Goal: Information Seeking & Learning: Learn about a topic

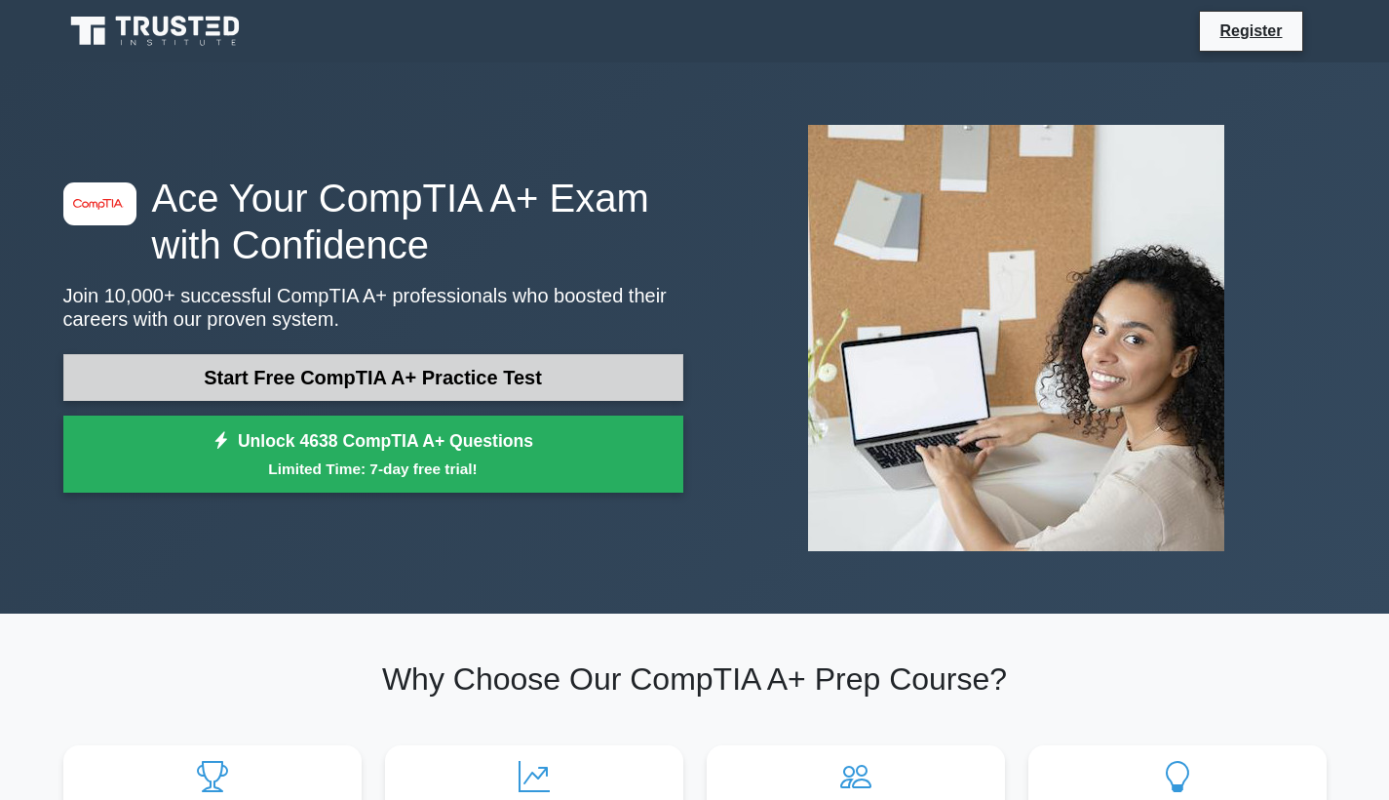
click at [439, 383] on link "Start Free CompTIA A+ Practice Test" at bounding box center [373, 377] width 620 height 47
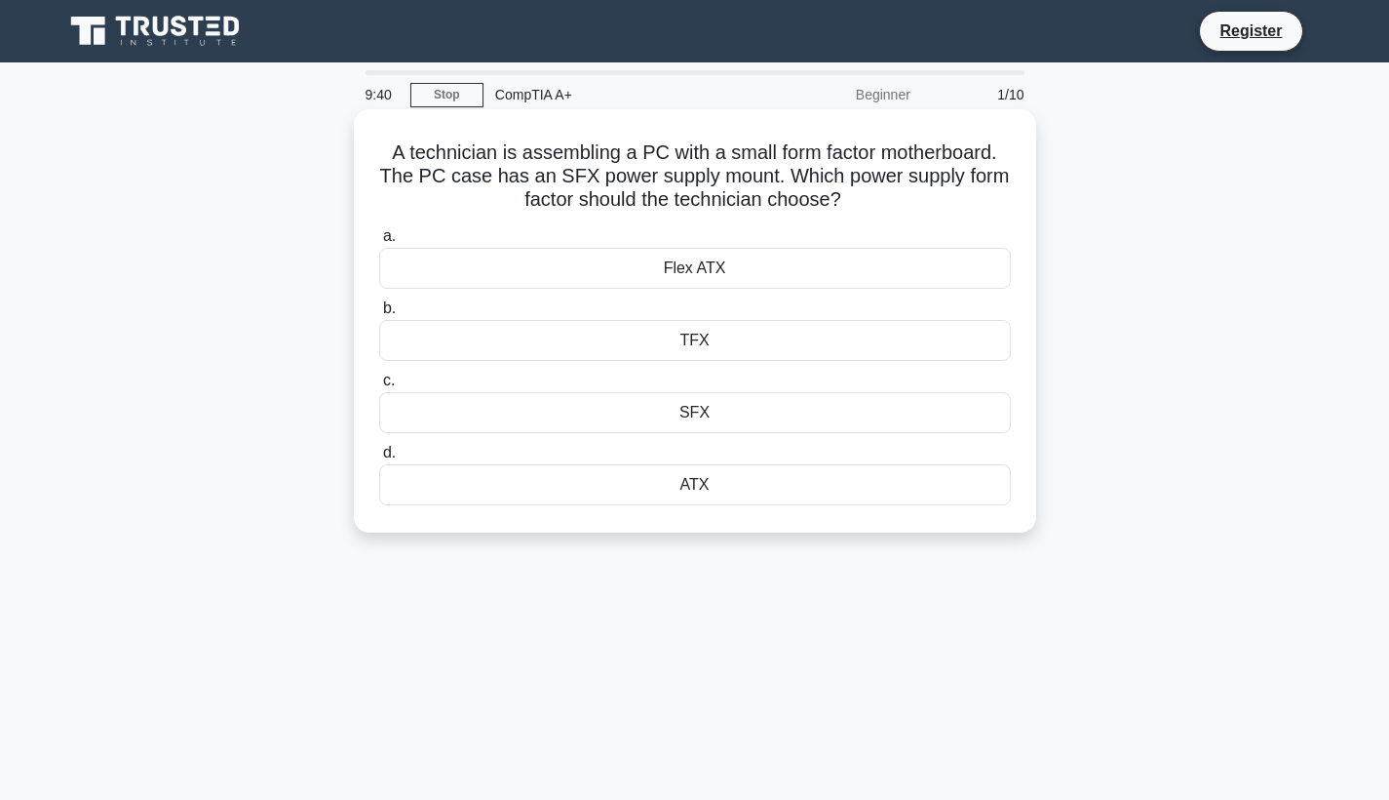
click at [700, 482] on div "ATX" at bounding box center [695, 484] width 632 height 41
click at [379, 459] on input "d. ATX" at bounding box center [379, 453] width 0 height 13
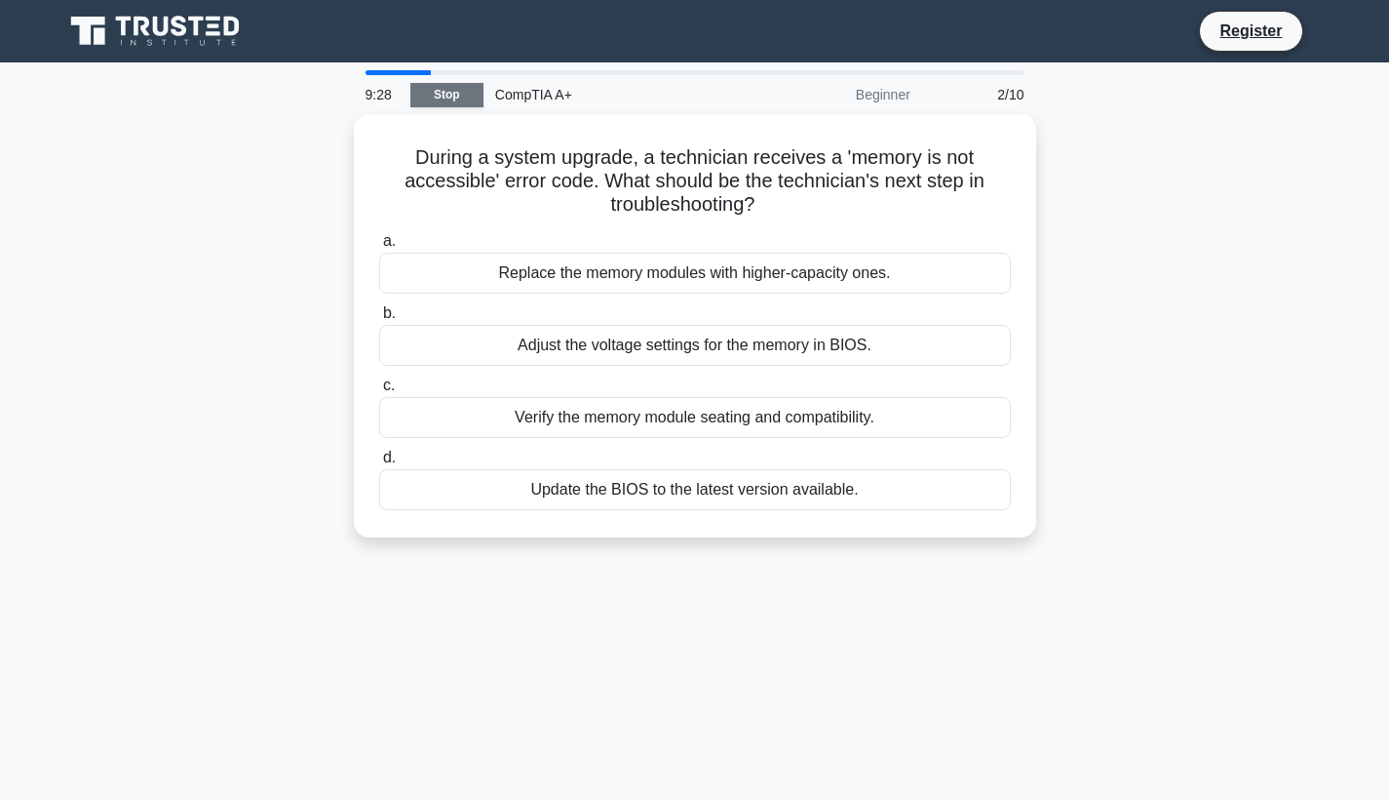
click at [450, 91] on link "Stop" at bounding box center [447, 95] width 73 height 24
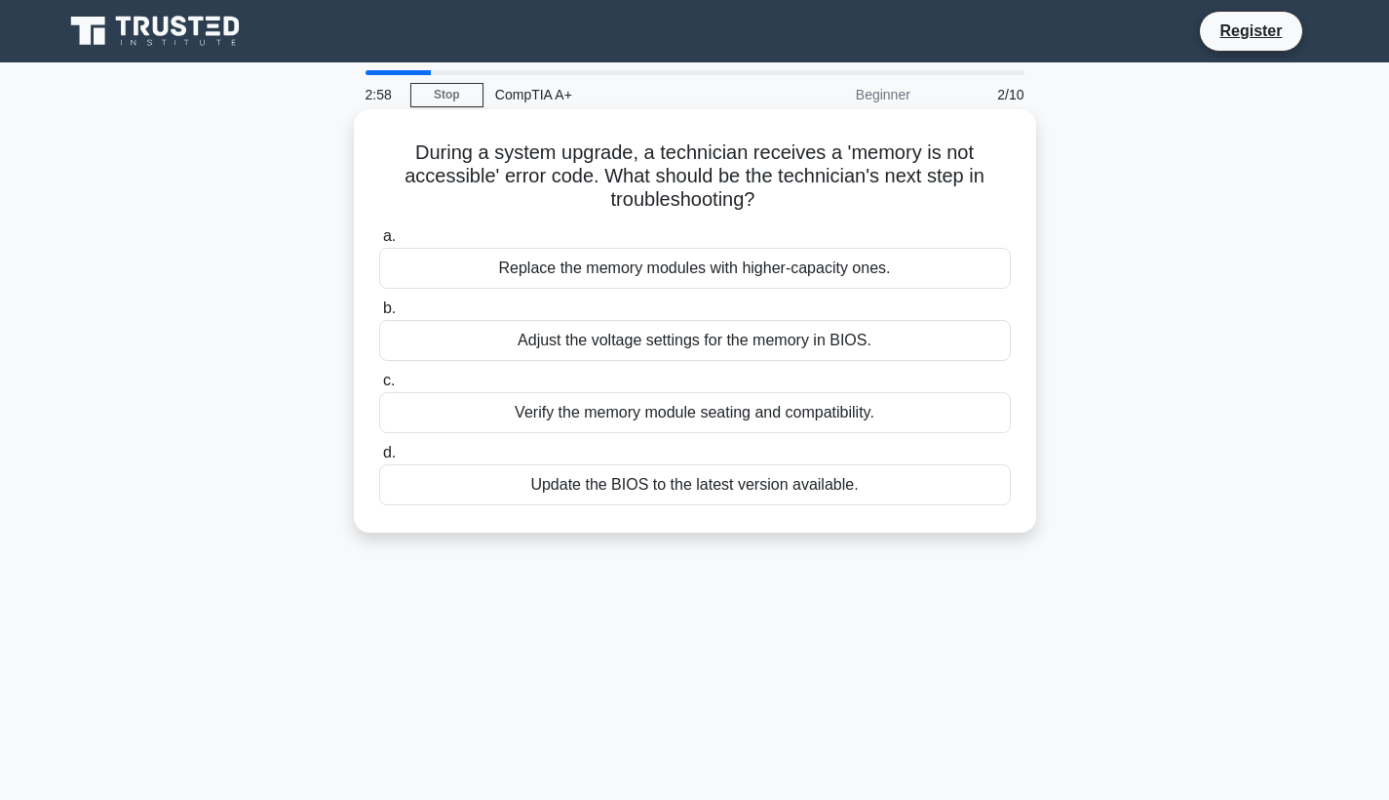
click at [807, 415] on div "Verify the memory module seating and compatibility." at bounding box center [695, 412] width 632 height 41
click at [379, 387] on input "c. Verify the memory module seating and compatibility." at bounding box center [379, 380] width 0 height 13
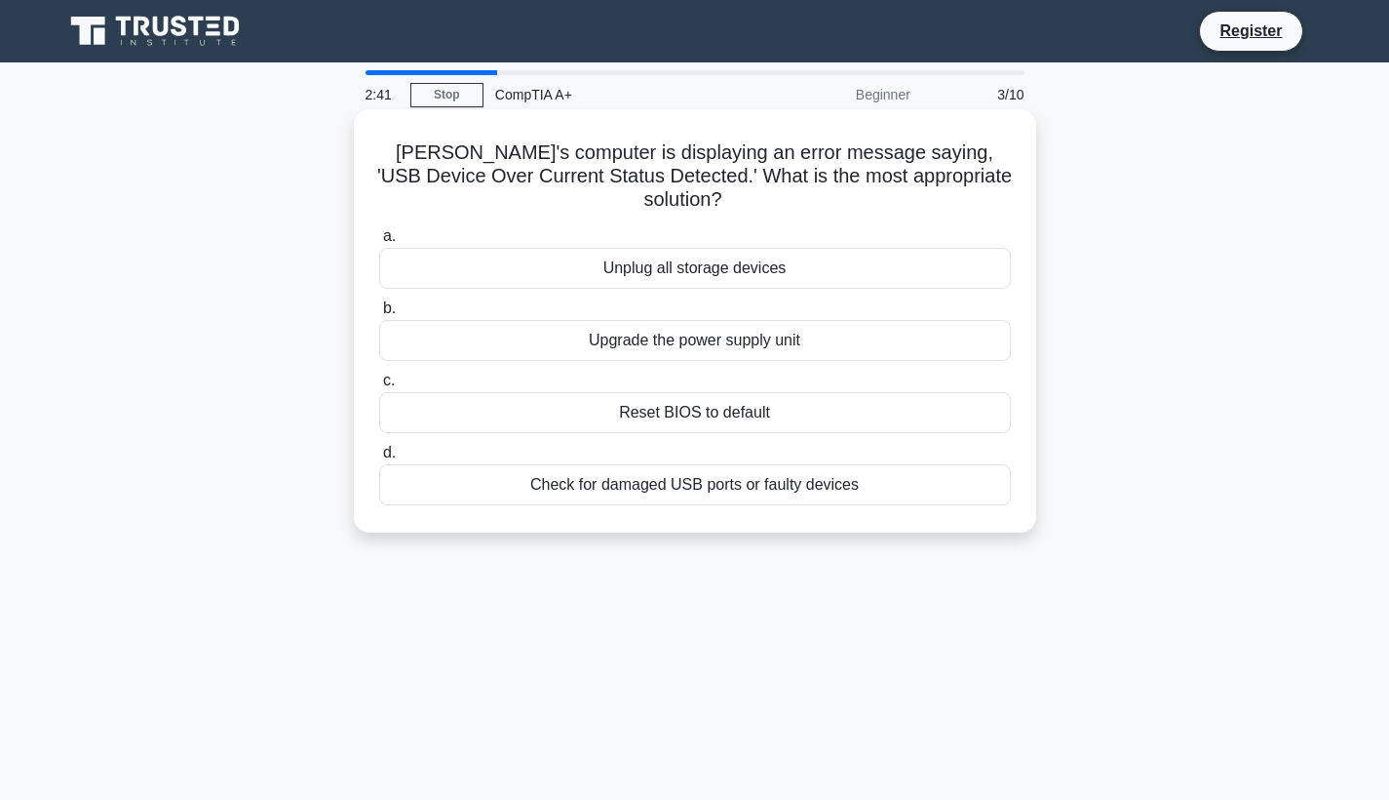
click at [724, 470] on div "Check for damaged USB ports or faulty devices" at bounding box center [695, 484] width 632 height 41
click at [379, 459] on input "d. Check for damaged USB ports or faulty devices" at bounding box center [379, 453] width 0 height 13
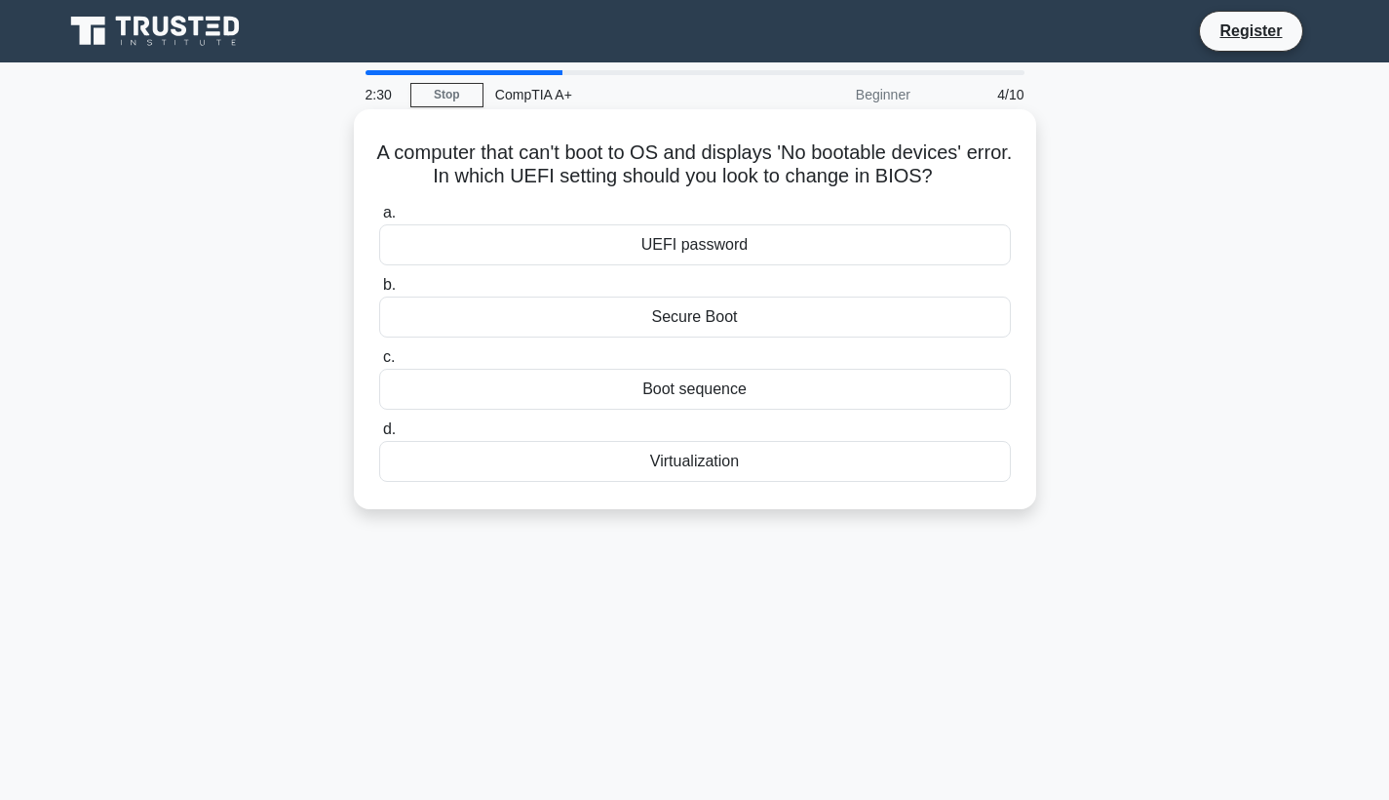
click at [741, 397] on div "Boot sequence" at bounding box center [695, 389] width 632 height 41
click at [379, 364] on input "c. Boot sequence" at bounding box center [379, 357] width 0 height 13
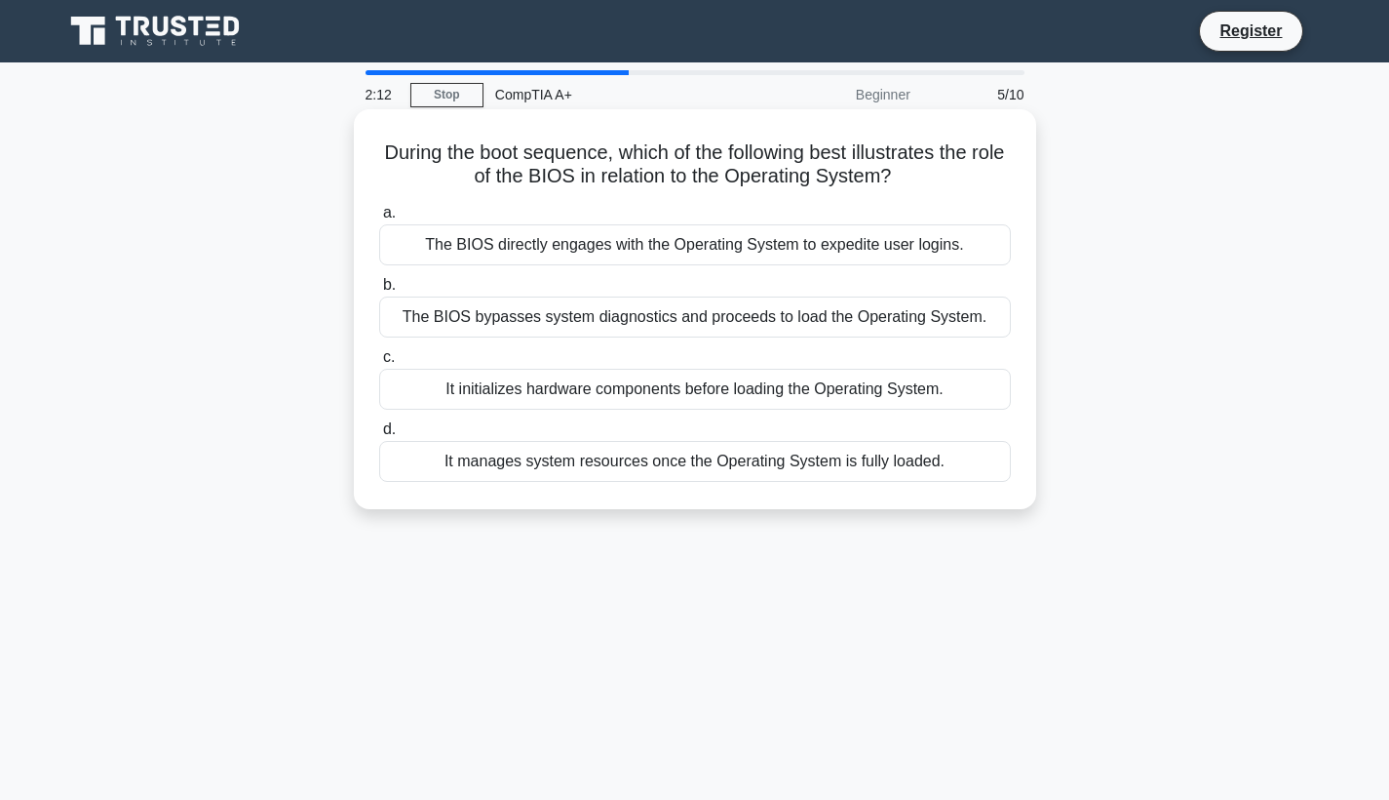
click at [715, 386] on div "It initializes hardware components before loading the Operating System." at bounding box center [695, 389] width 632 height 41
click at [379, 364] on input "c. It initializes hardware components before loading the Operating System." at bounding box center [379, 357] width 0 height 13
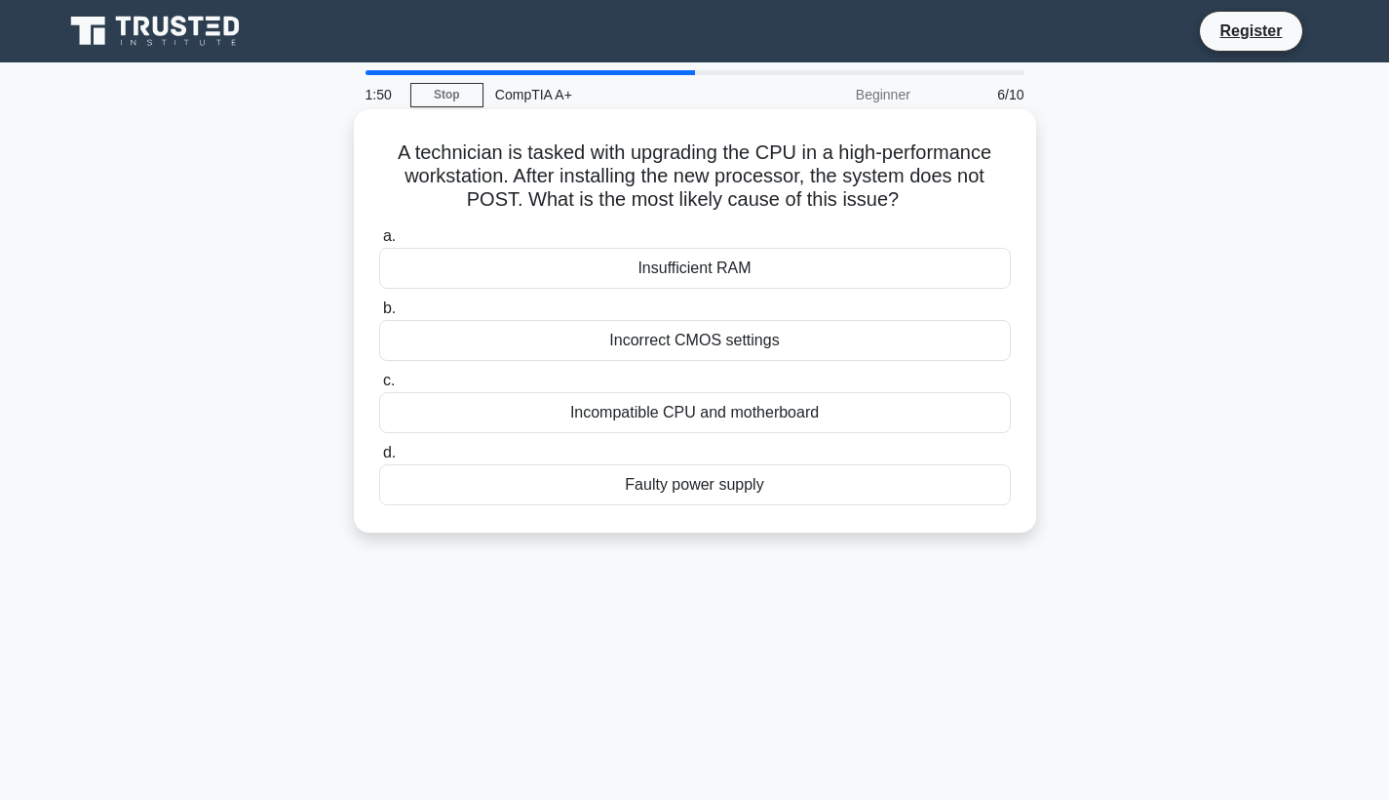
click at [711, 407] on div "Incompatible CPU and motherboard" at bounding box center [695, 412] width 632 height 41
click at [379, 387] on input "c. Incompatible CPU and motherboard" at bounding box center [379, 380] width 0 height 13
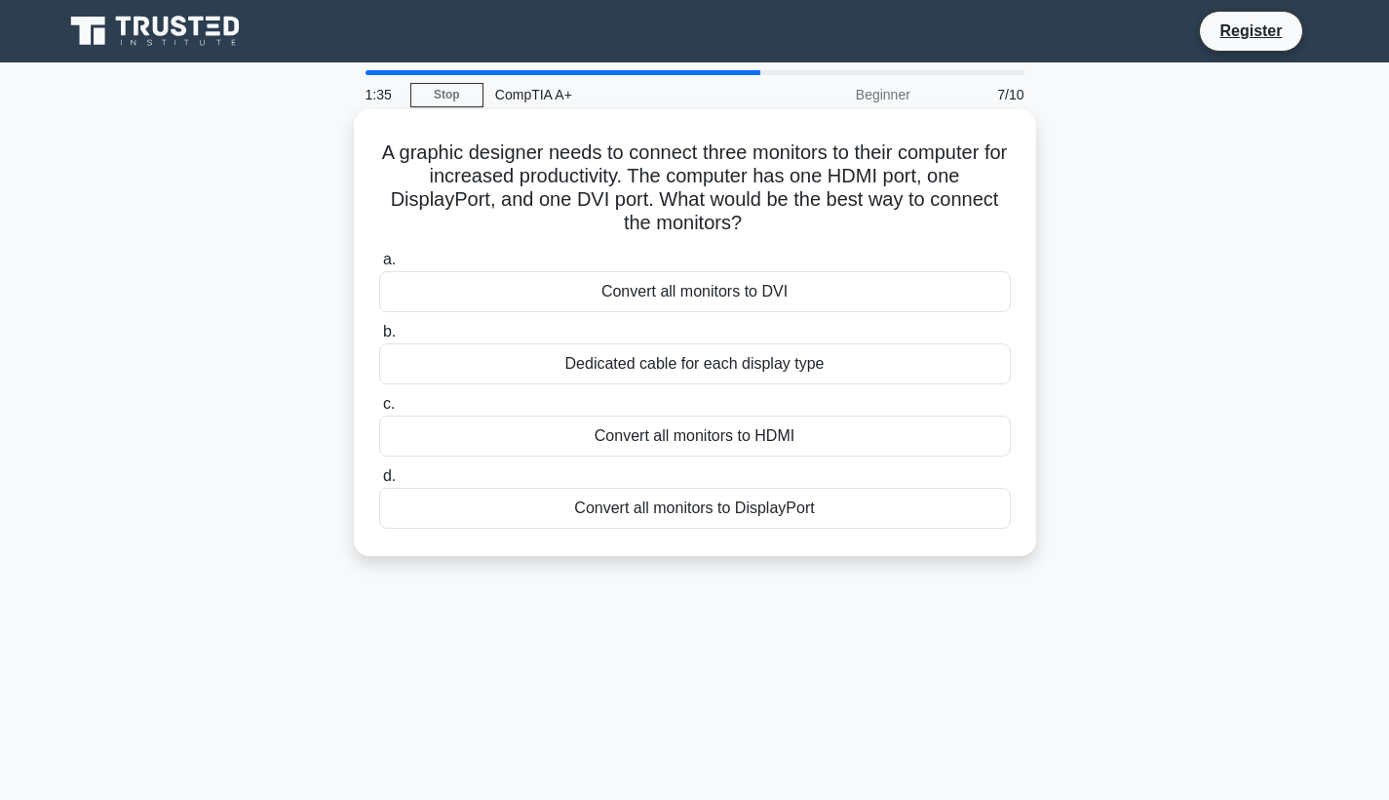
click at [702, 437] on div "Convert all monitors to HDMI" at bounding box center [695, 435] width 632 height 41
click at [379, 411] on input "c. Convert all monitors to HDMI" at bounding box center [379, 404] width 0 height 13
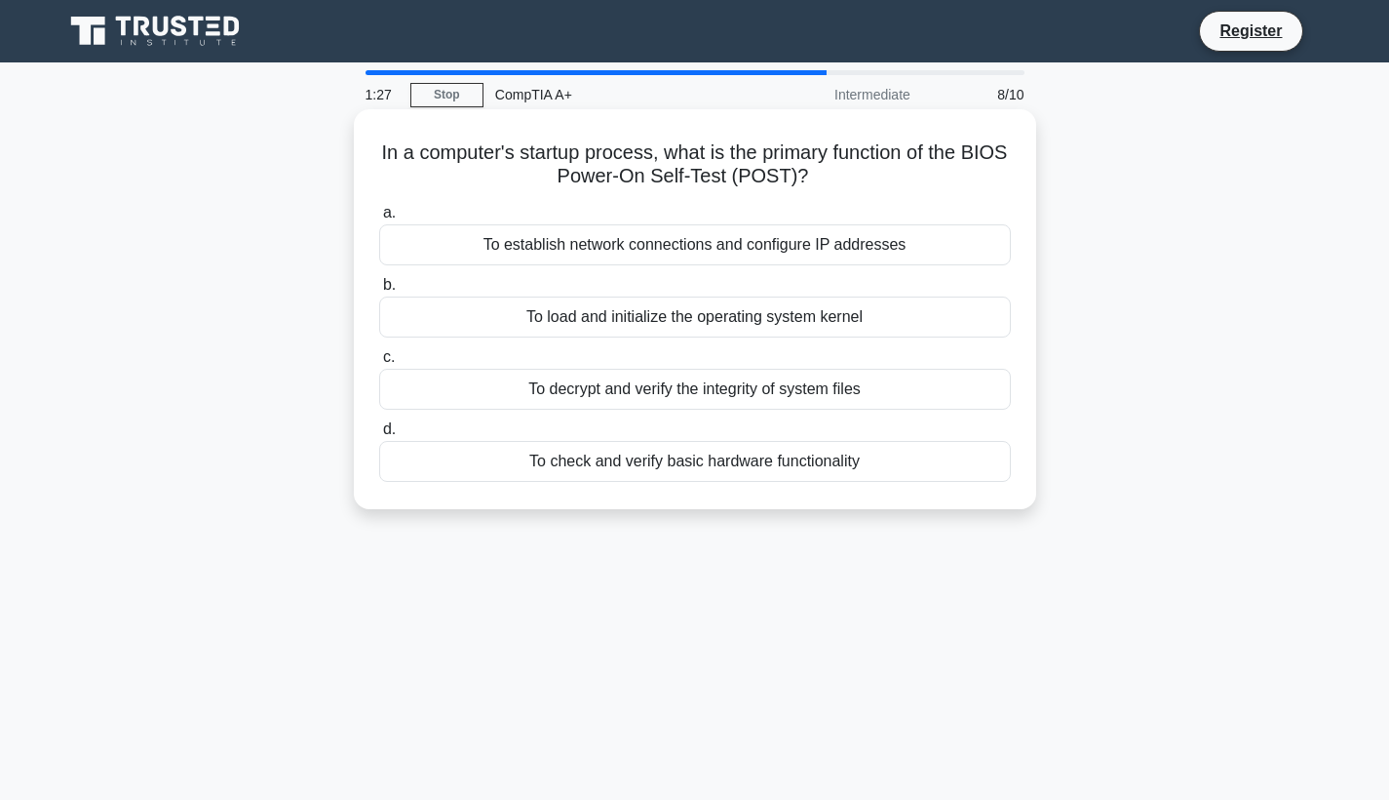
click at [662, 466] on div "To check and verify basic hardware functionality" at bounding box center [695, 461] width 632 height 41
click at [379, 436] on input "d. To check and verify basic hardware functionality" at bounding box center [379, 429] width 0 height 13
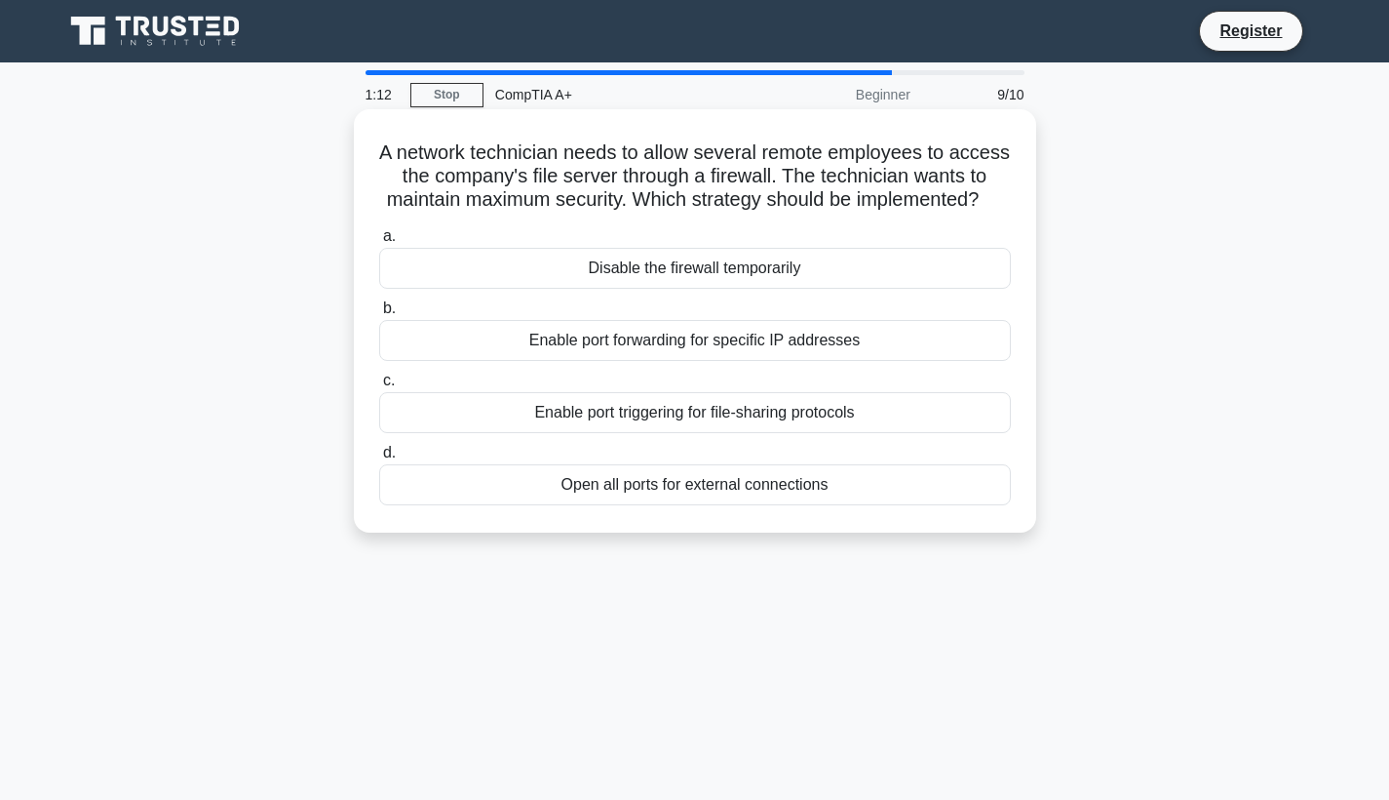
click at [681, 417] on div "Enable port triggering for file-sharing protocols" at bounding box center [695, 412] width 632 height 41
click at [379, 387] on input "c. Enable port triggering for file-sharing protocols" at bounding box center [379, 380] width 0 height 13
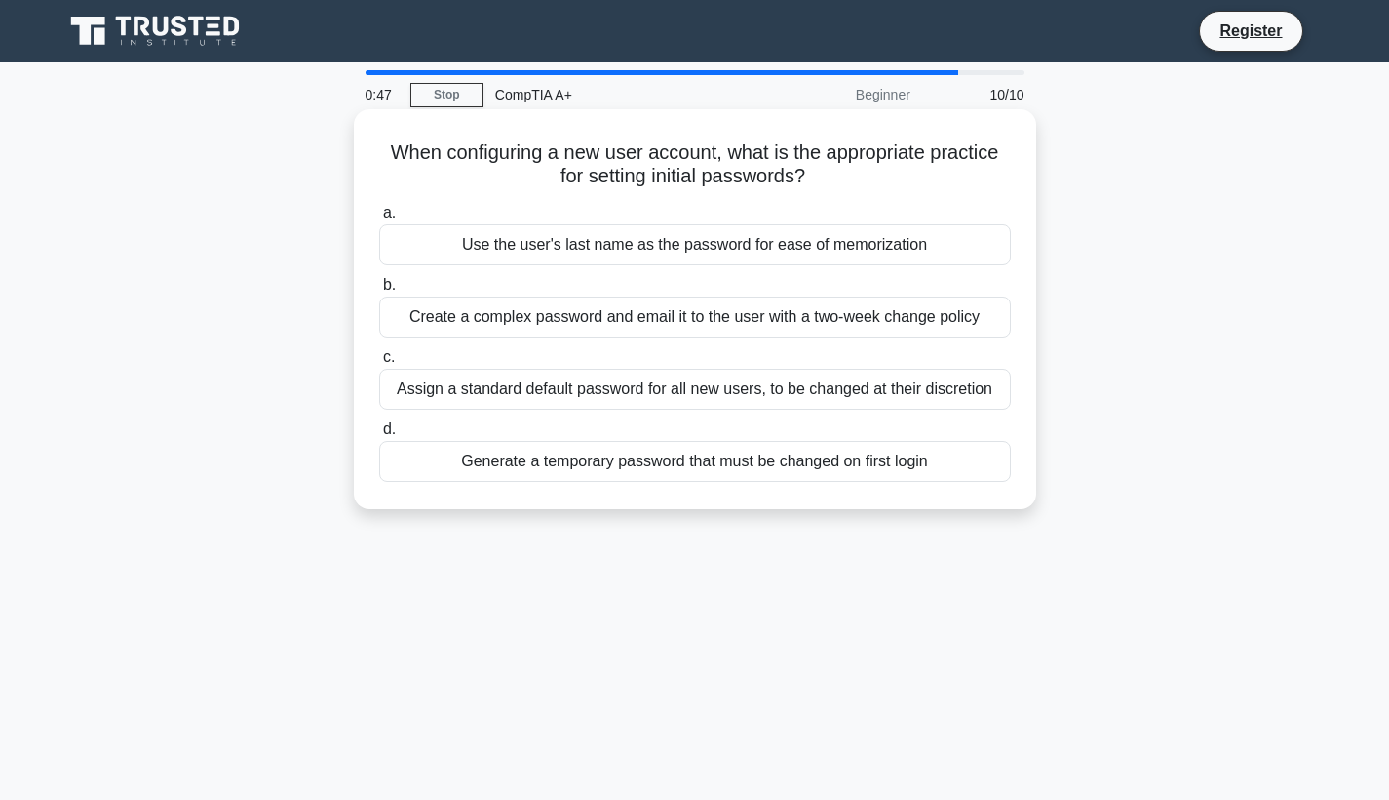
click at [623, 461] on div "Generate a temporary password that must be changed on first login" at bounding box center [695, 461] width 632 height 41
click at [379, 436] on input "d. Generate a temporary password that must be changed on first login" at bounding box center [379, 429] width 0 height 13
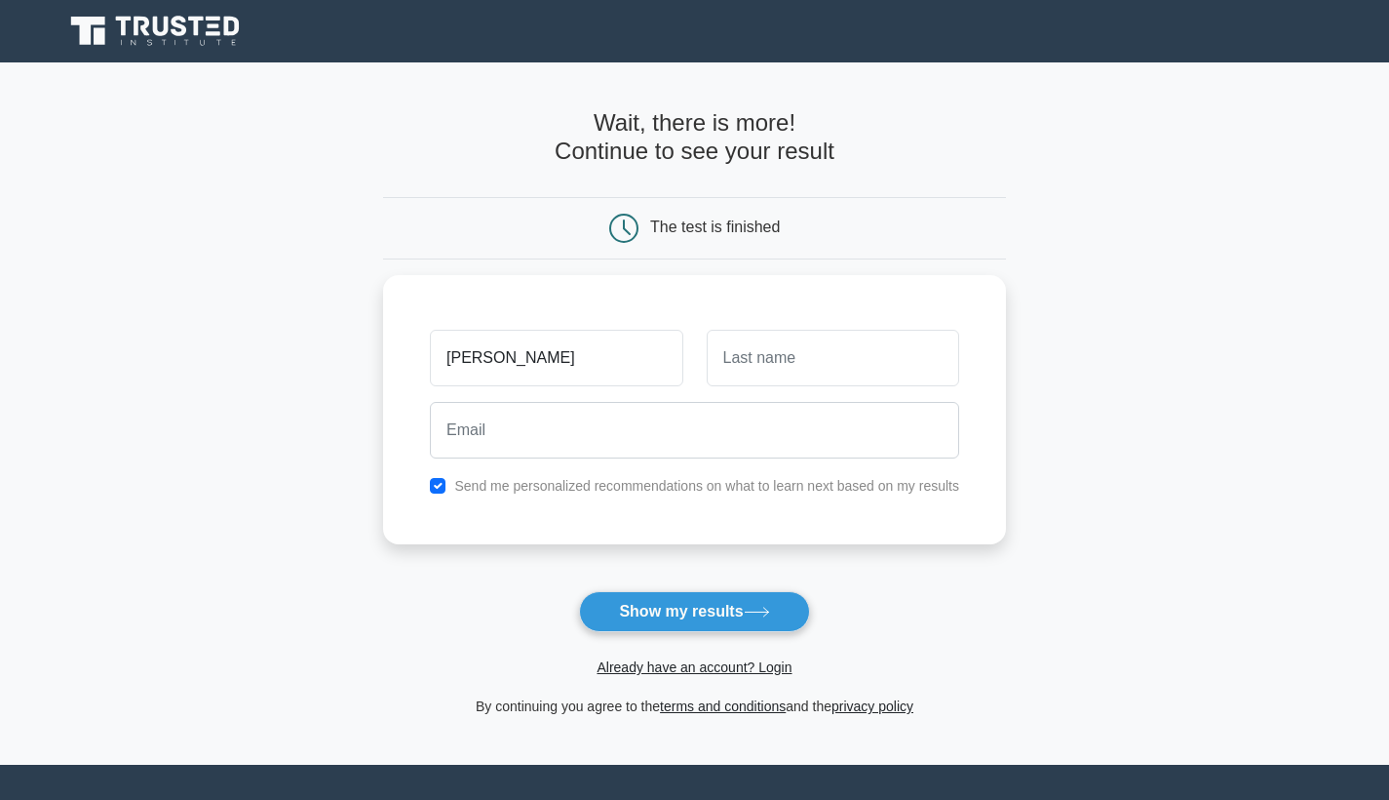
type input "[PERSON_NAME]"
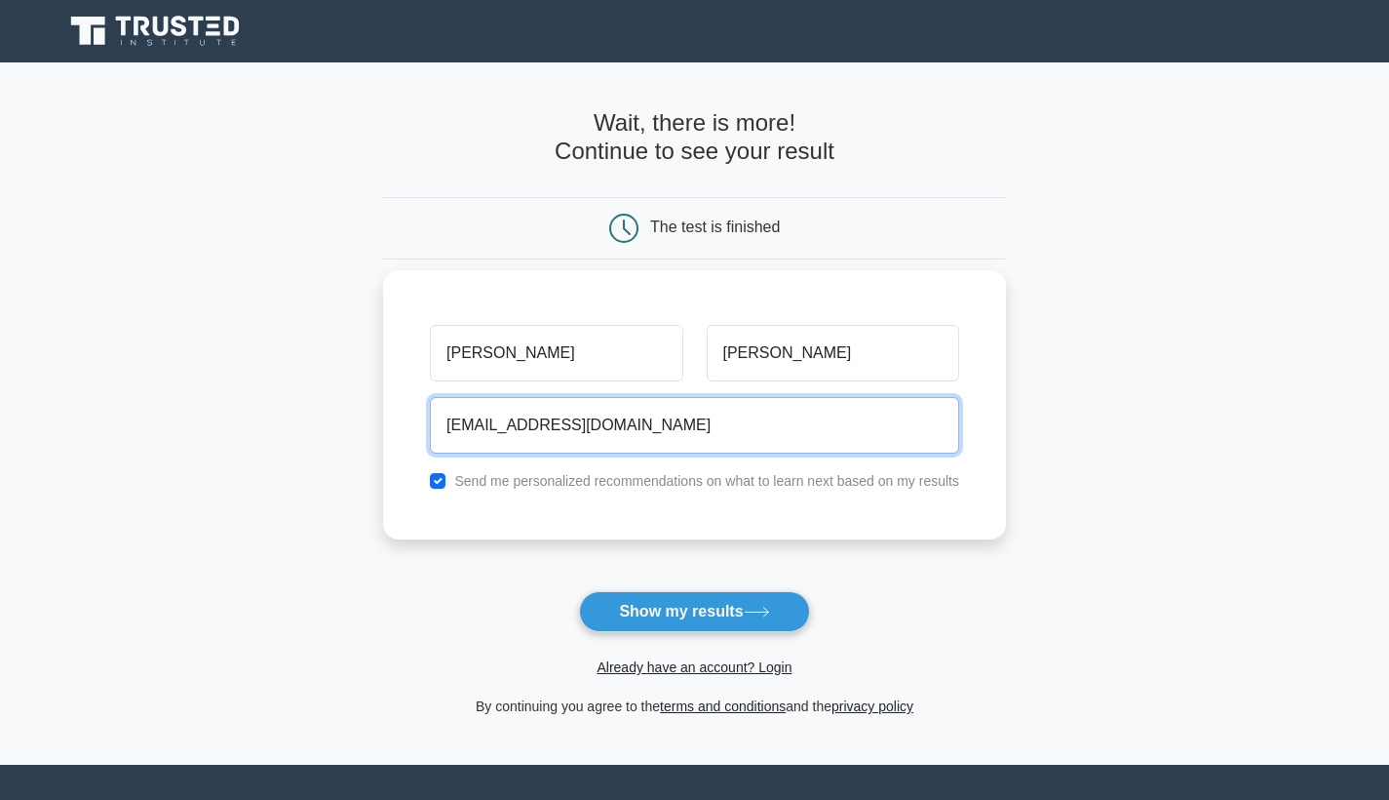
type input "bedwards2423@gmail.com"
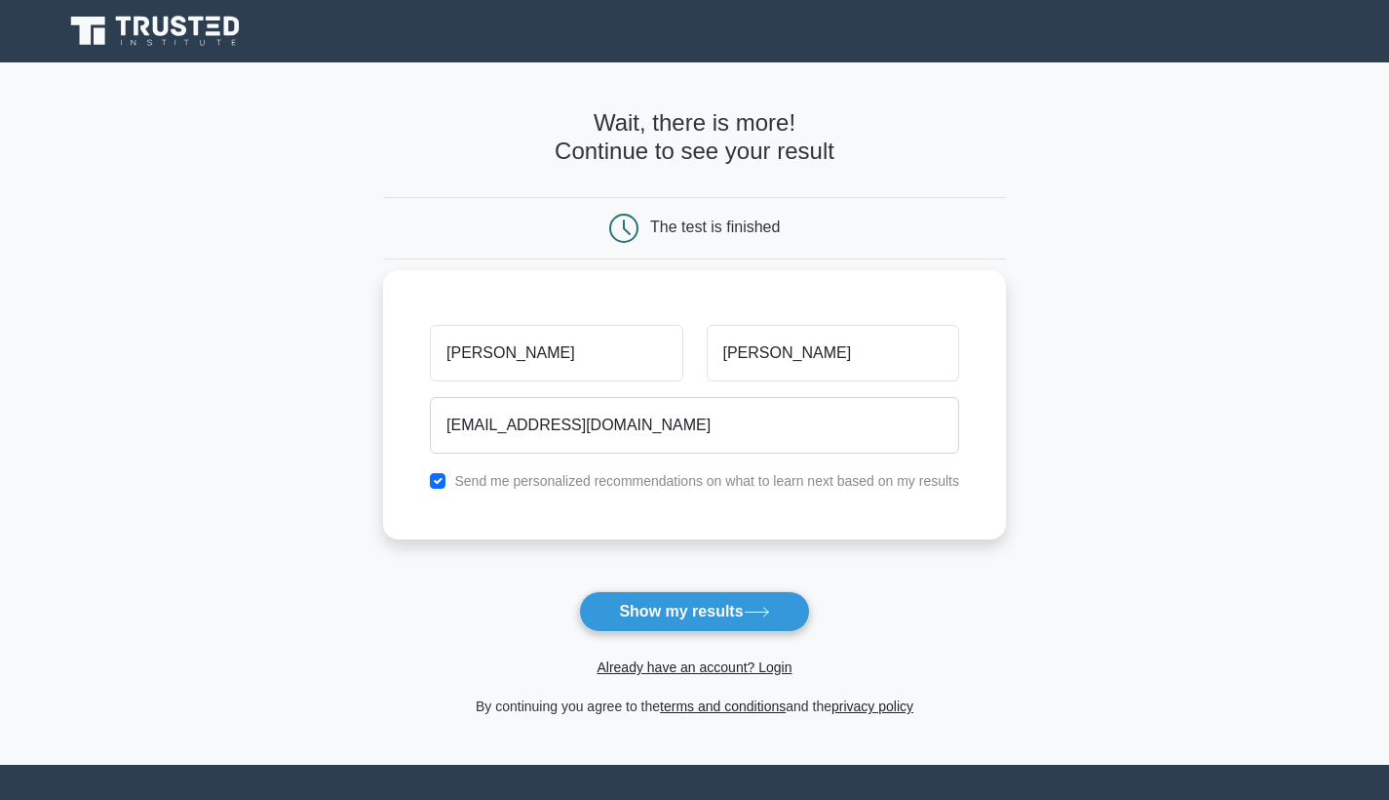
click at [441, 483] on input "checkbox" at bounding box center [438, 481] width 16 height 16
checkbox input "false"
click at [615, 599] on button "Show my results" at bounding box center [694, 611] width 230 height 41
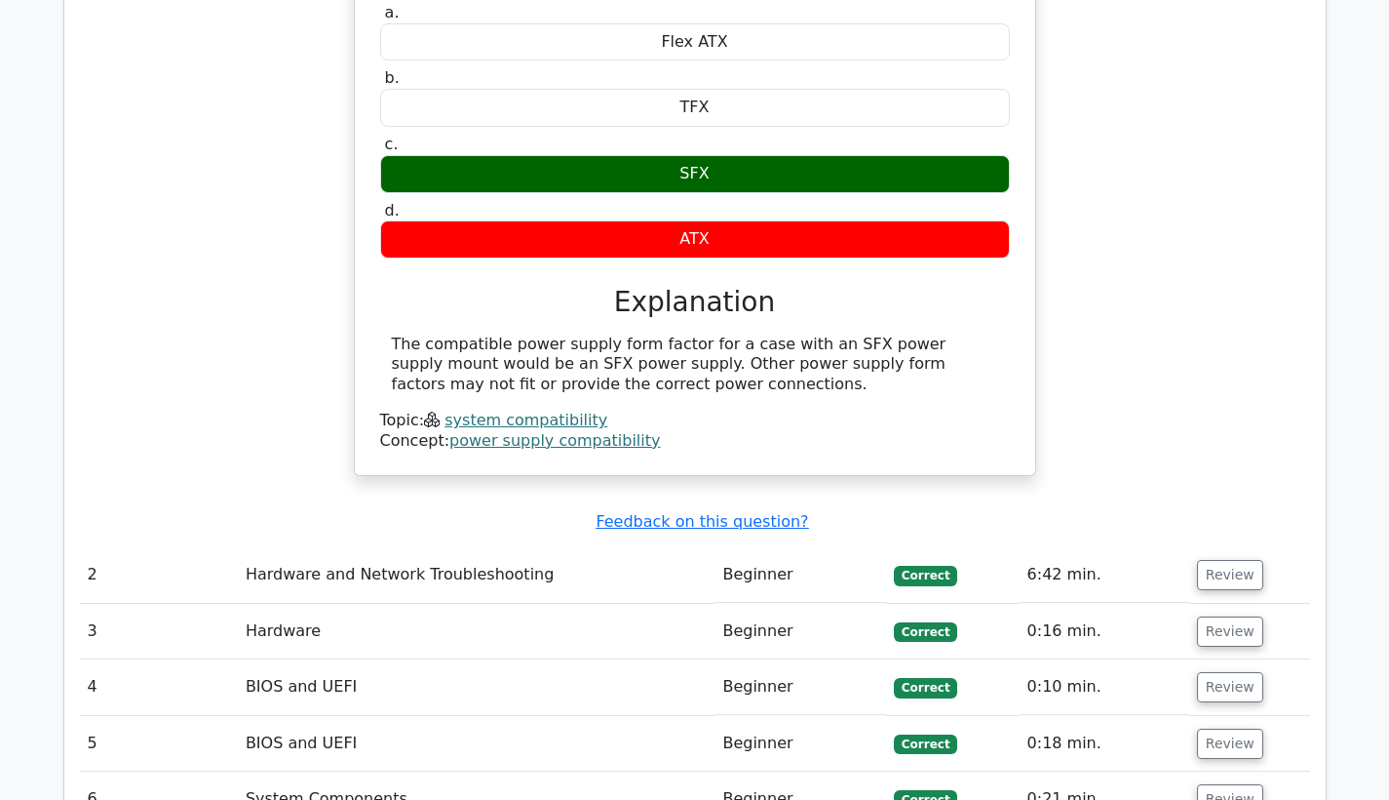
scroll to position [2050, 0]
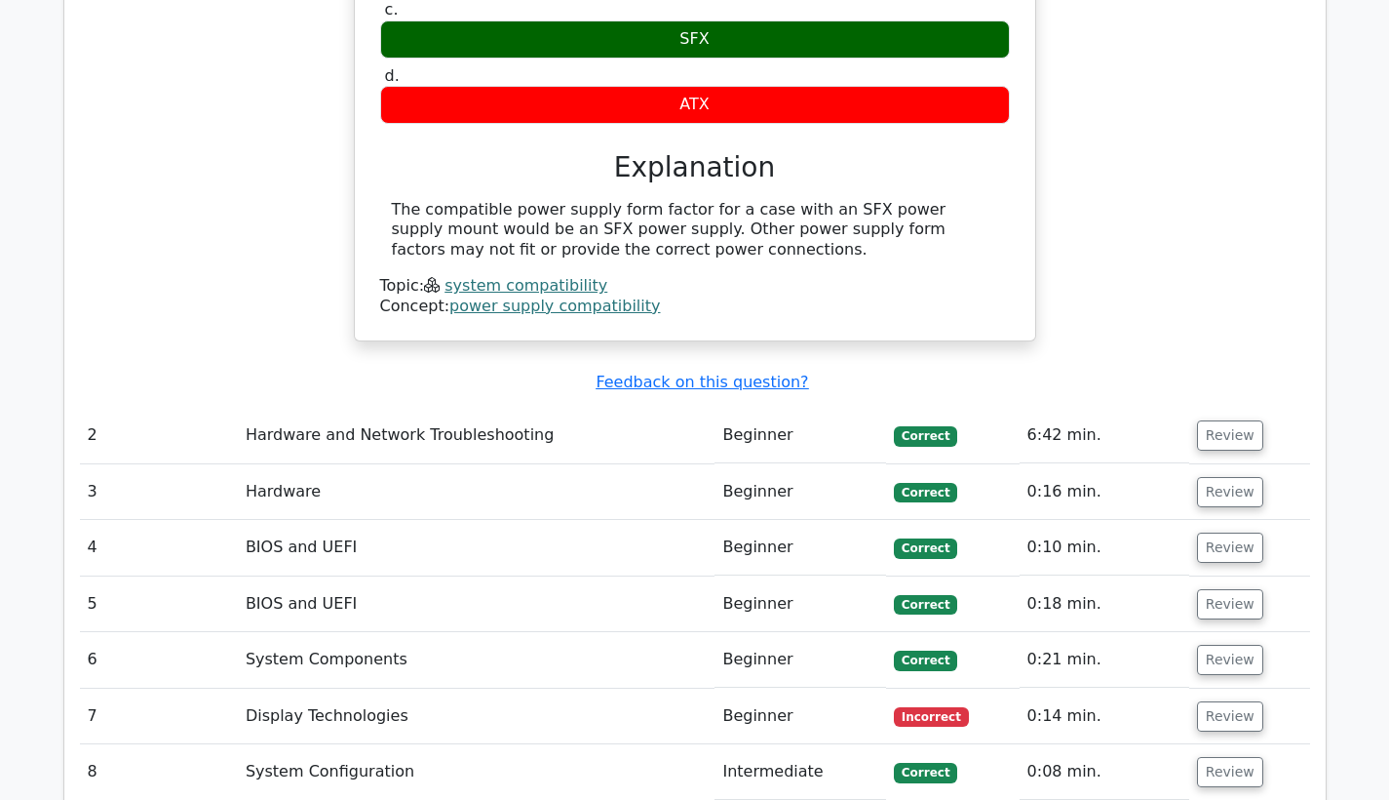
click at [336, 688] on td "Display Technologies" at bounding box center [477, 716] width 478 height 56
click at [1219, 701] on button "Review" at bounding box center [1230, 716] width 66 height 30
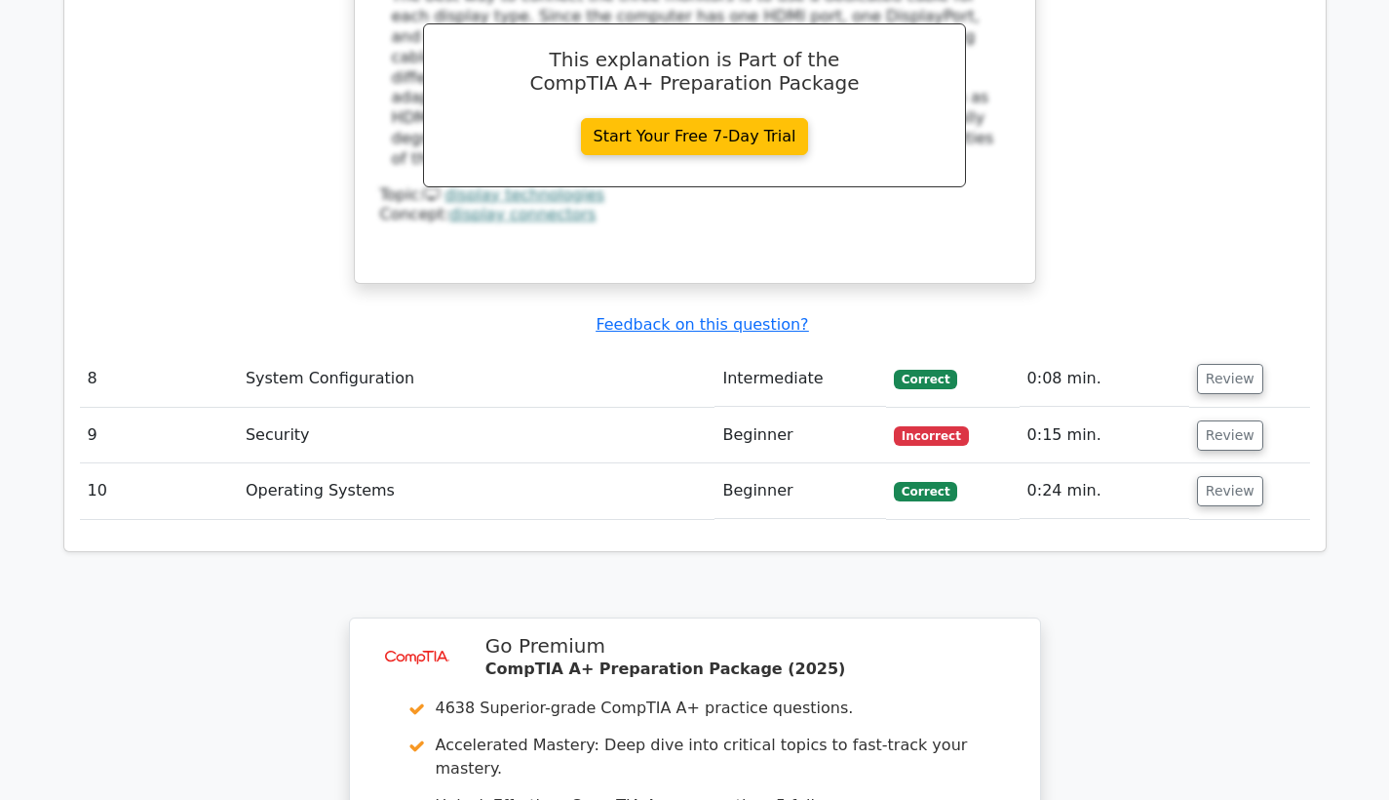
scroll to position [3407, 0]
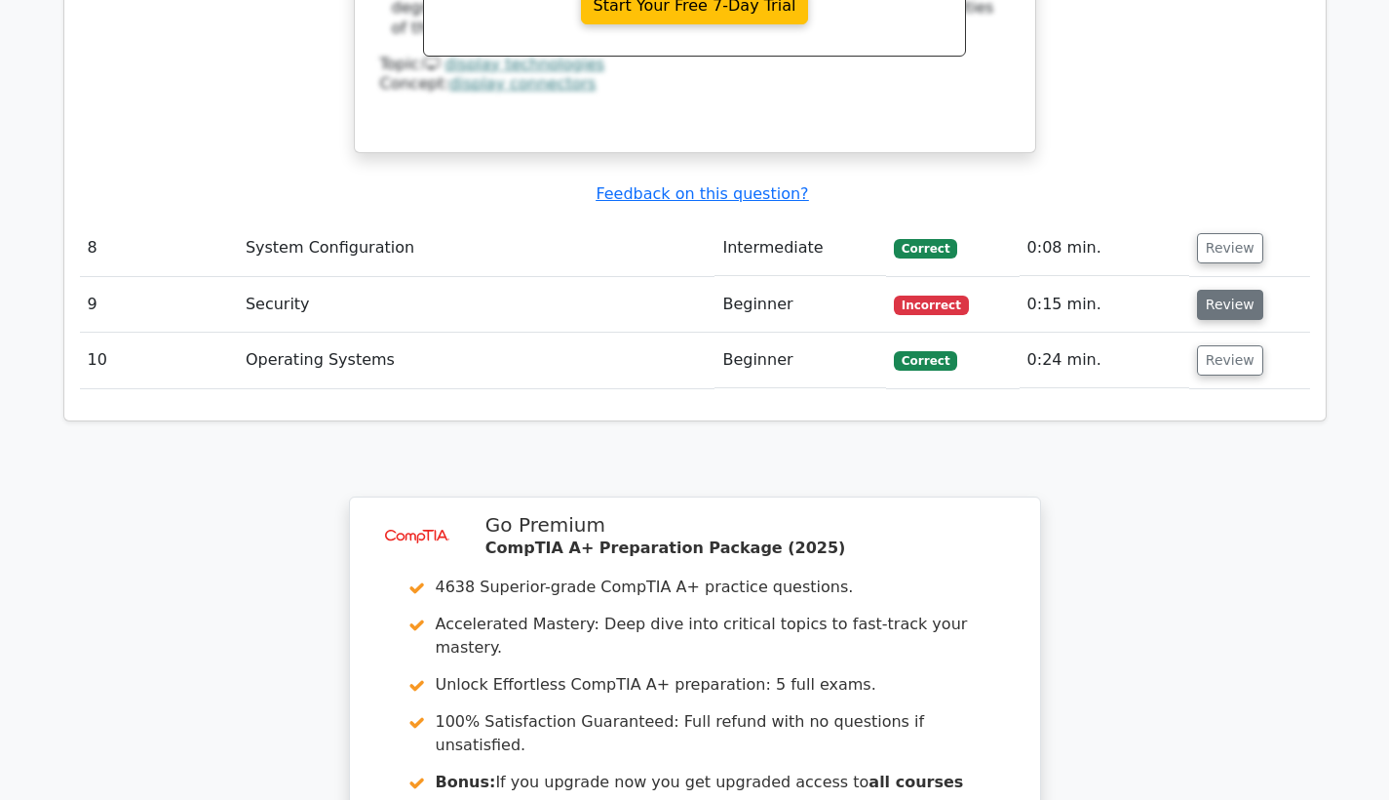
click at [1222, 290] on button "Review" at bounding box center [1230, 305] width 66 height 30
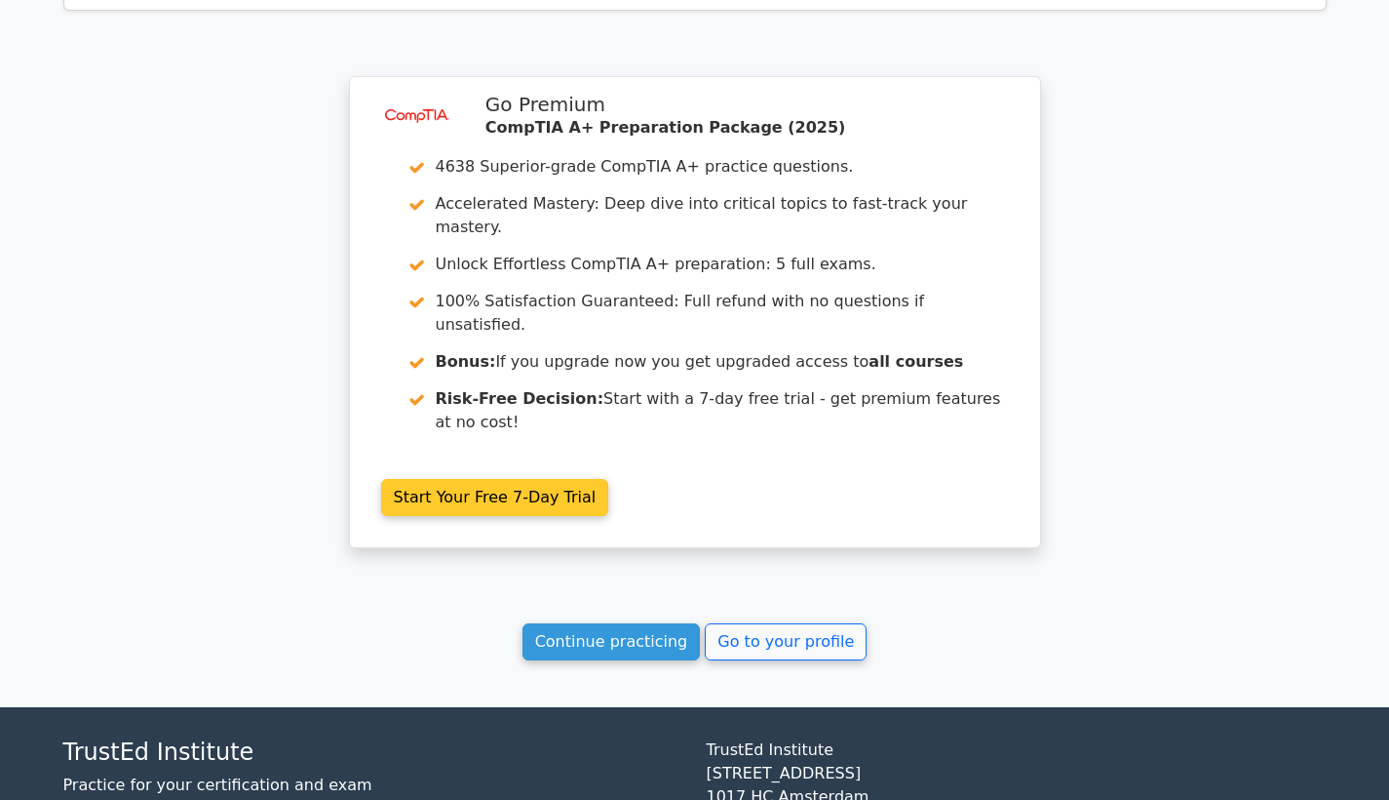
scroll to position [4649, 0]
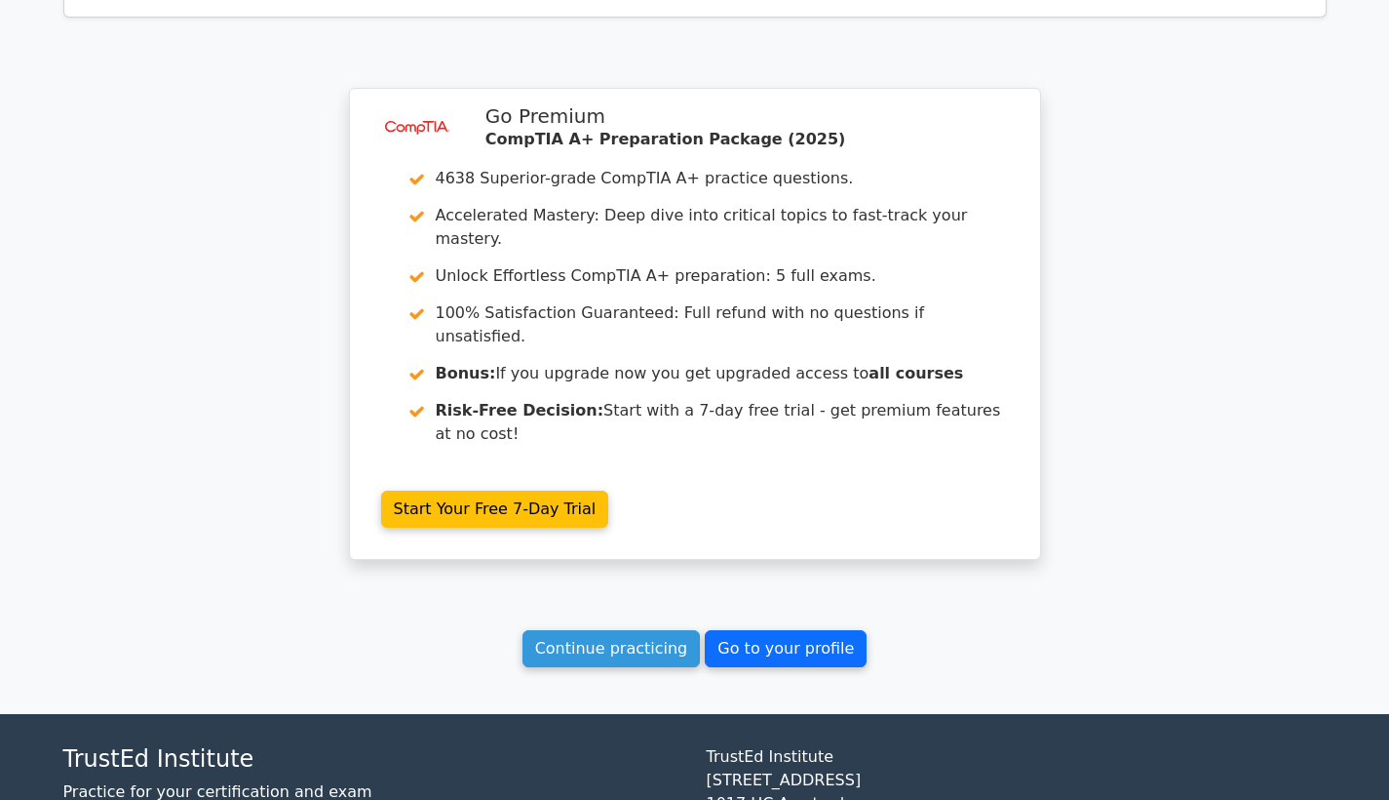
click at [743, 630] on link "Go to your profile" at bounding box center [786, 648] width 162 height 37
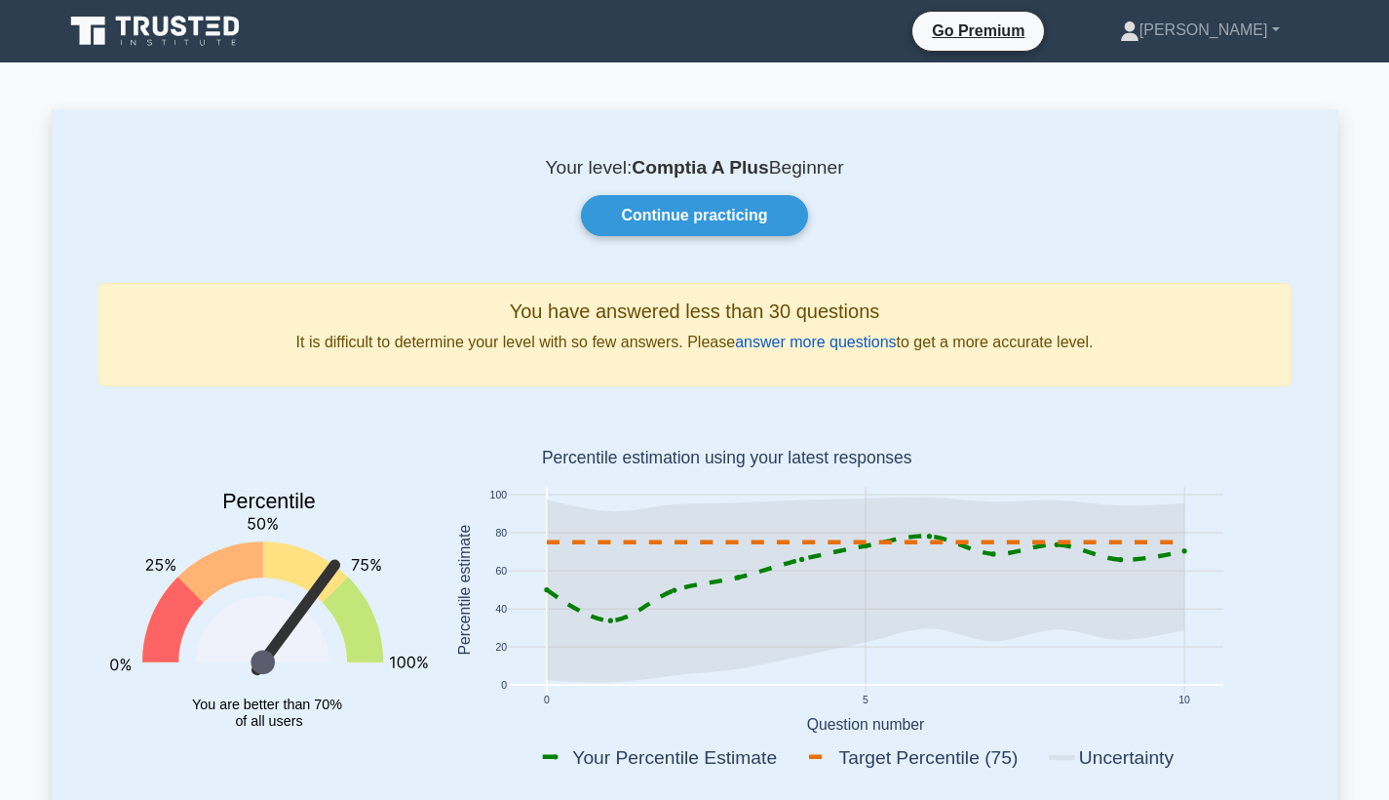
click at [780, 344] on link "answer more questions" at bounding box center [815, 341] width 161 height 17
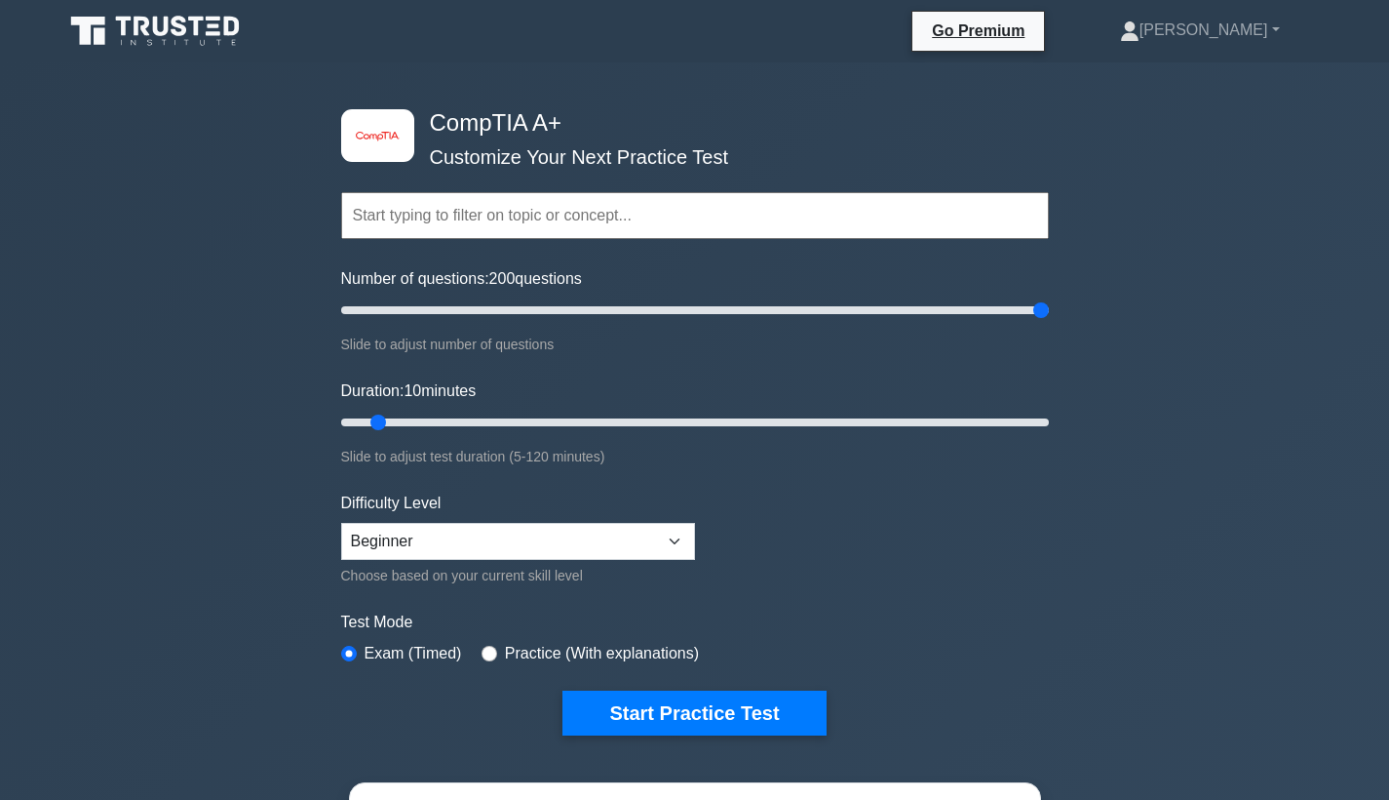
drag, startPoint x: 371, startPoint y: 308, endPoint x: 1317, endPoint y: 389, distance: 950.3
click at [1317, 389] on div "image/svg+xml CompTIA A+ Customize Your Next Practice Test Topics Hardware Oper…" at bounding box center [694, 636] width 1389 height 1149
drag, startPoint x: 1044, startPoint y: 308, endPoint x: 510, endPoint y: 308, distance: 534.3
type input "50"
click at [510, 308] on input "Number of questions: 50 questions" at bounding box center [695, 309] width 708 height 23
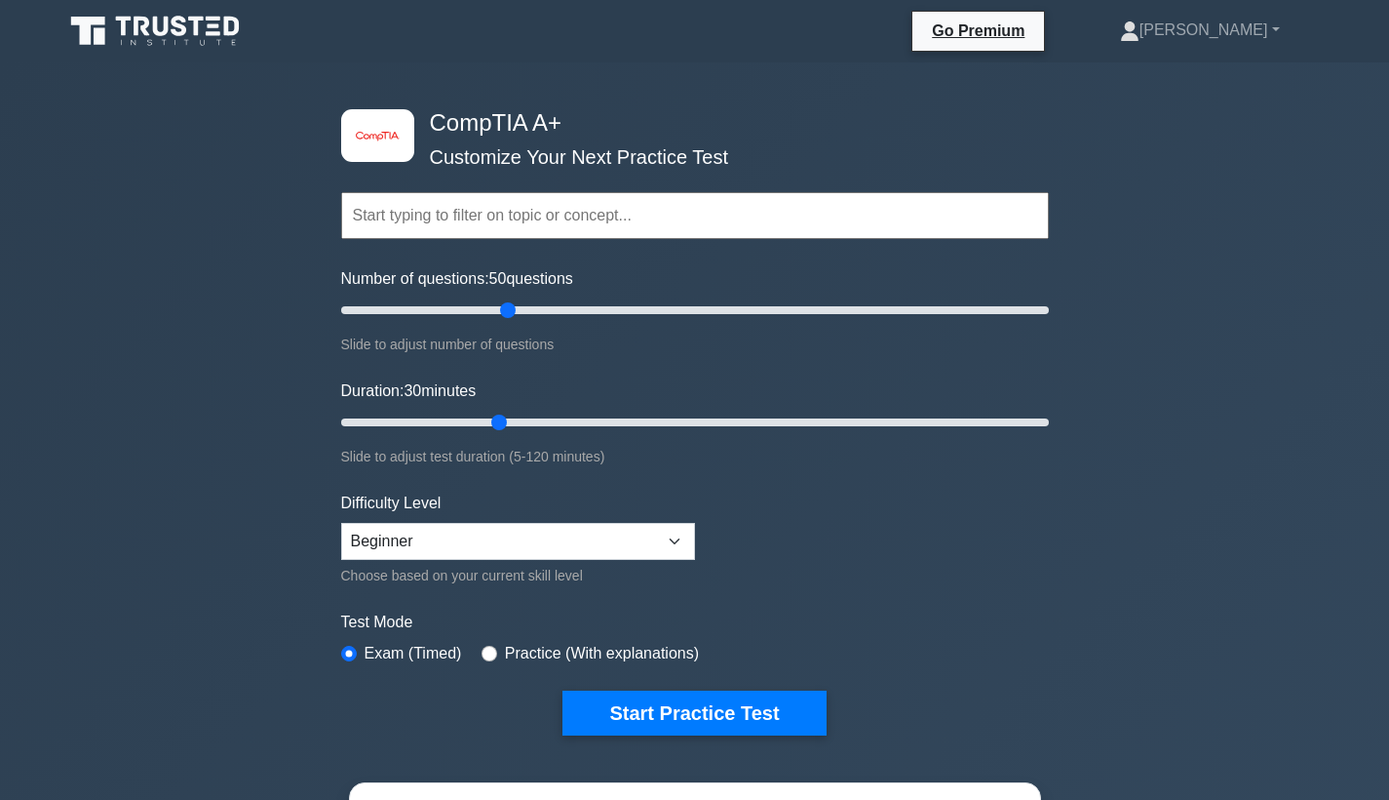
drag, startPoint x: 379, startPoint y: 422, endPoint x: 490, endPoint y: 431, distance: 111.5
click at [490, 431] on input "Duration: 30 minutes" at bounding box center [695, 422] width 708 height 23
drag, startPoint x: 497, startPoint y: 425, endPoint x: 446, endPoint y: 432, distance: 52.1
type input "20"
click at [446, 432] on input "Duration: 20 minutes" at bounding box center [695, 422] width 708 height 23
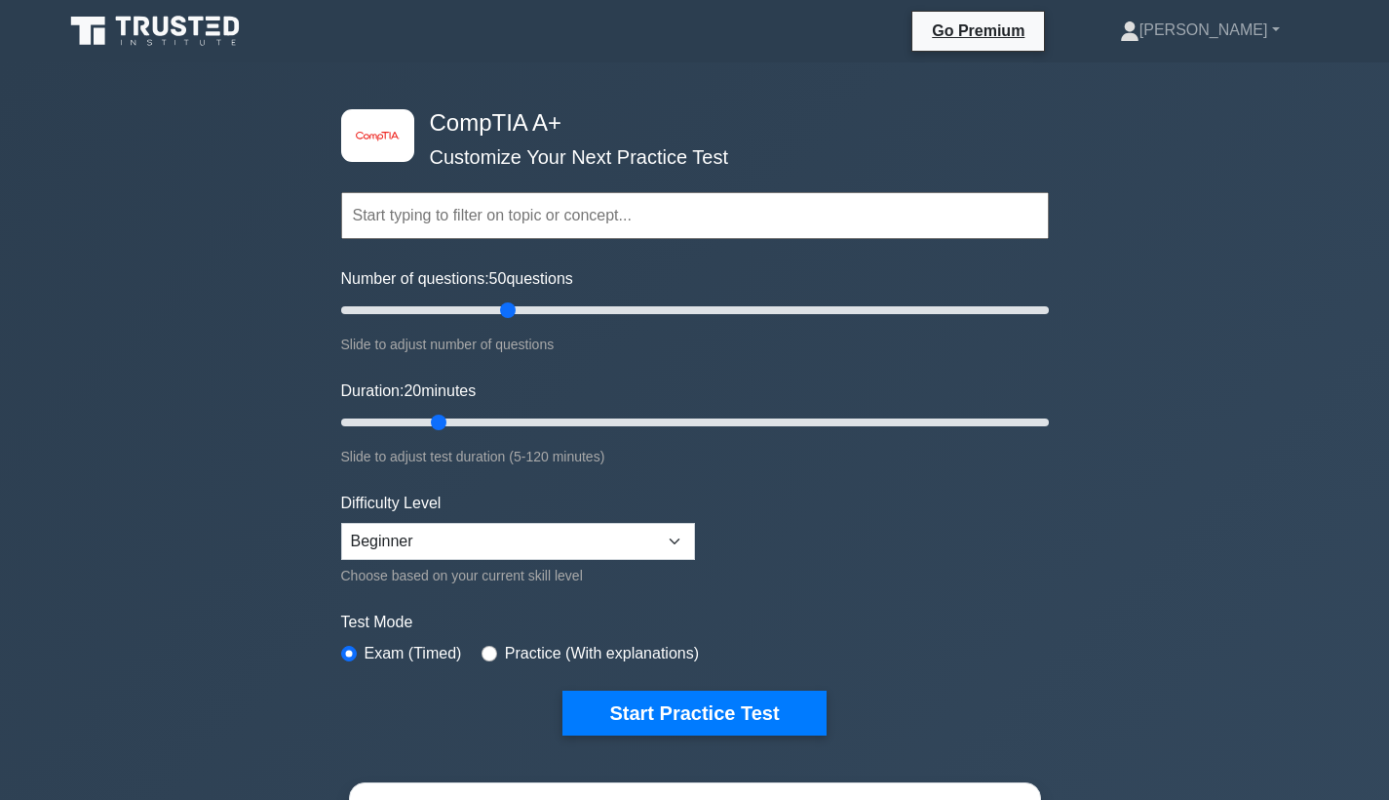
click at [446, 426] on input "Duration: 20 minutes" at bounding box center [695, 422] width 708 height 23
drag, startPoint x: 517, startPoint y: 308, endPoint x: 547, endPoint y: 314, distance: 30.8
type input "60"
click at [547, 314] on input "Number of questions: 60 questions" at bounding box center [695, 309] width 708 height 23
select select "intermediate"
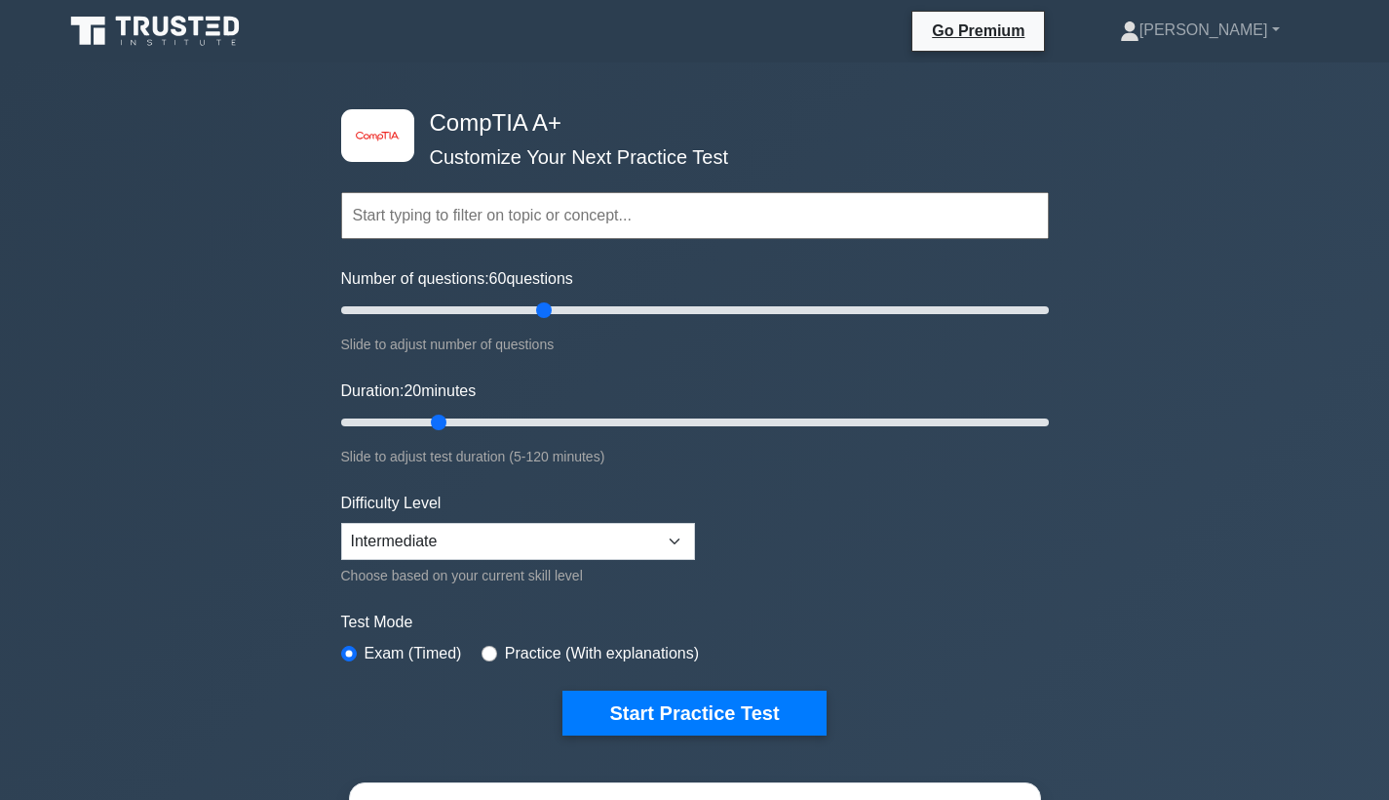
click at [575, 200] on input "text" at bounding box center [695, 215] width 708 height 47
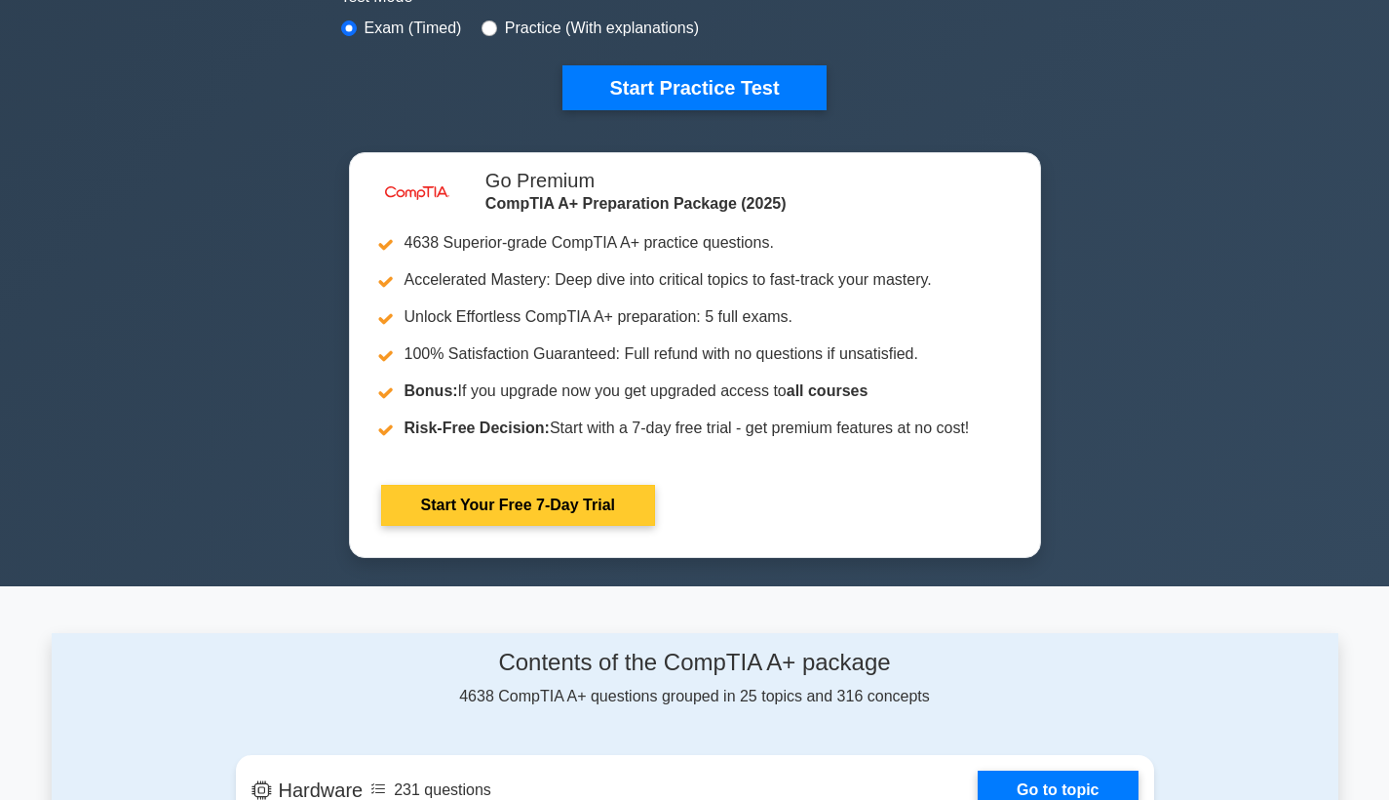
scroll to position [261, 0]
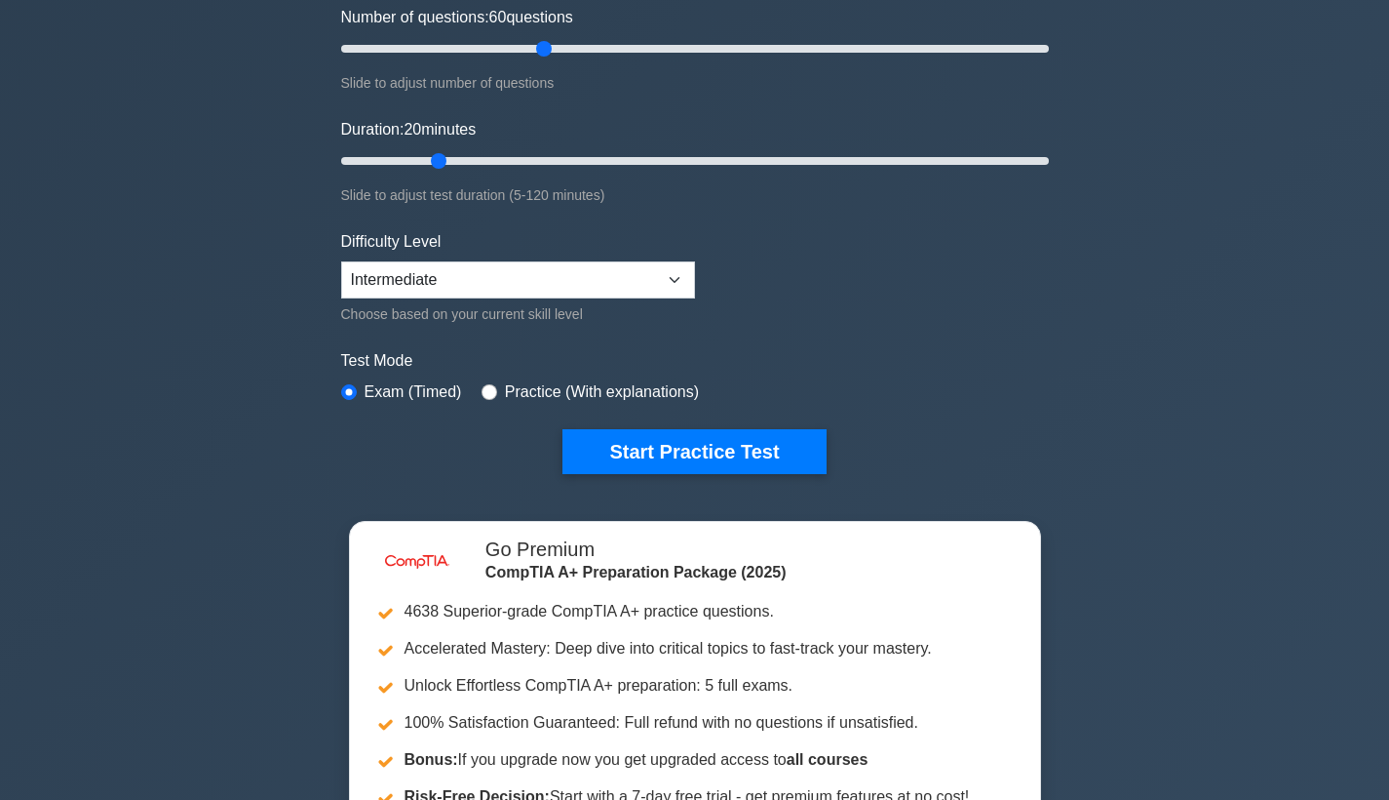
click at [587, 415] on form "Topics Hardware Operating Systems Networking Security Troubleshooting Mobile De…" at bounding box center [695, 172] width 708 height 603
click at [595, 439] on button "Start Practice Test" at bounding box center [694, 451] width 263 height 45
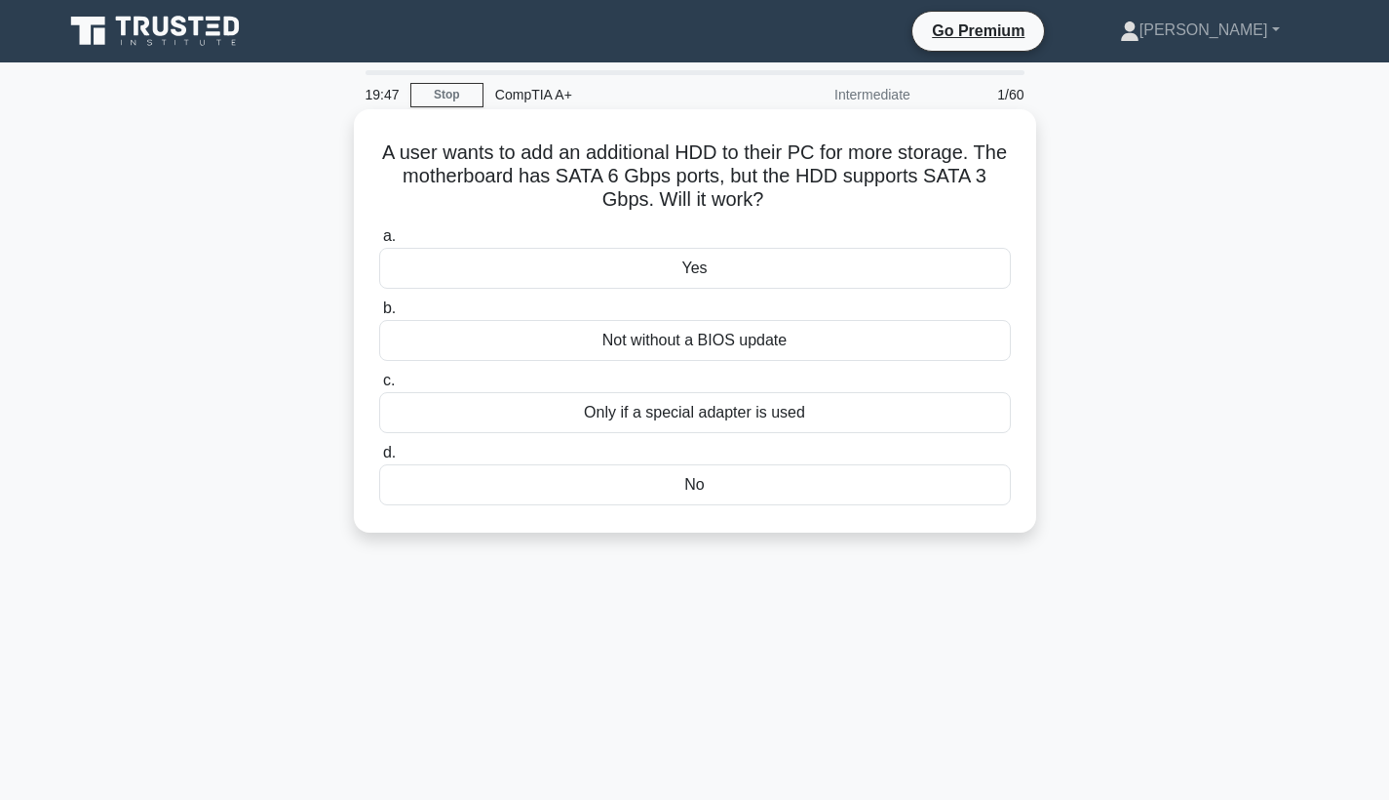
click at [622, 267] on div "Yes" at bounding box center [695, 268] width 632 height 41
click at [379, 243] on input "a. Yes" at bounding box center [379, 236] width 0 height 13
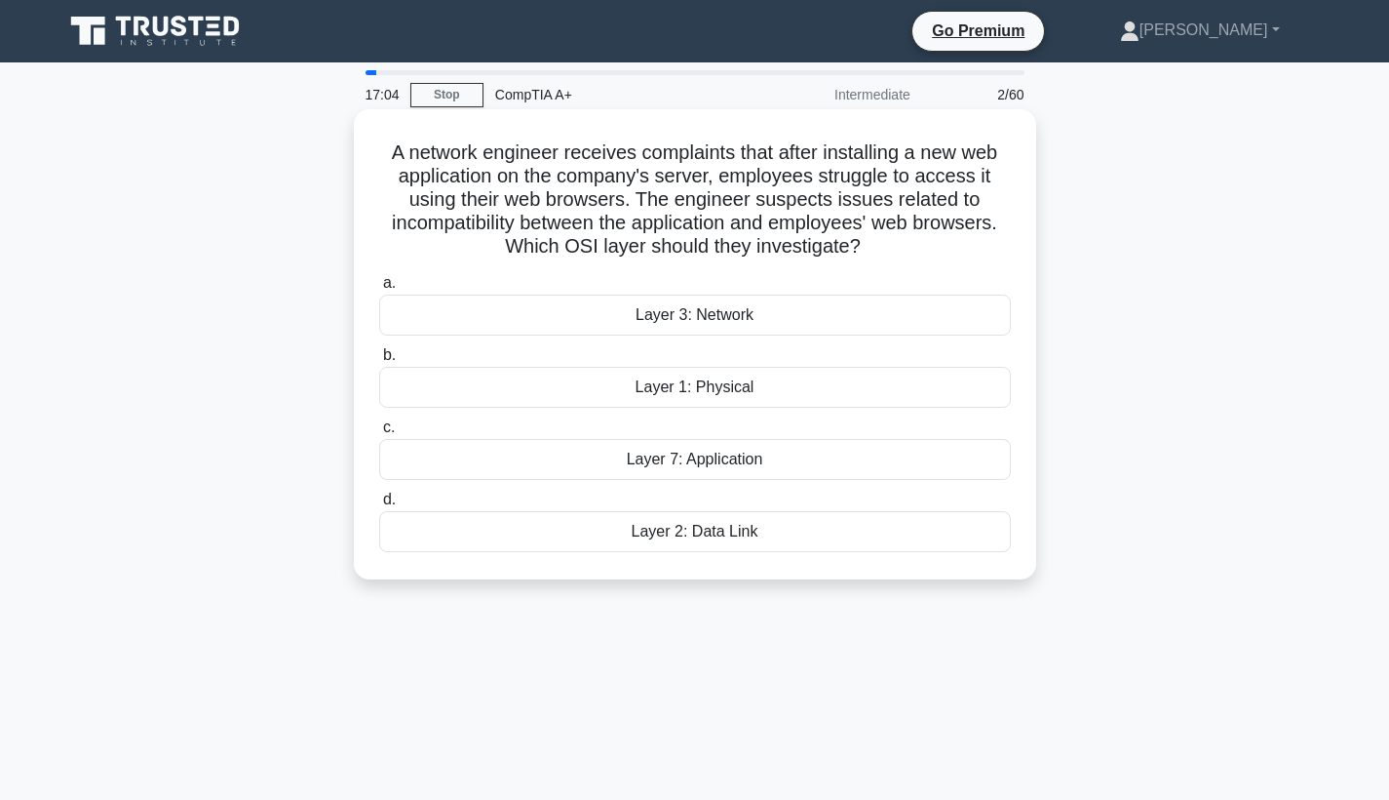
click at [732, 321] on div "Layer 3: Network" at bounding box center [695, 314] width 632 height 41
click at [379, 290] on input "a. Layer 3: Network" at bounding box center [379, 283] width 0 height 13
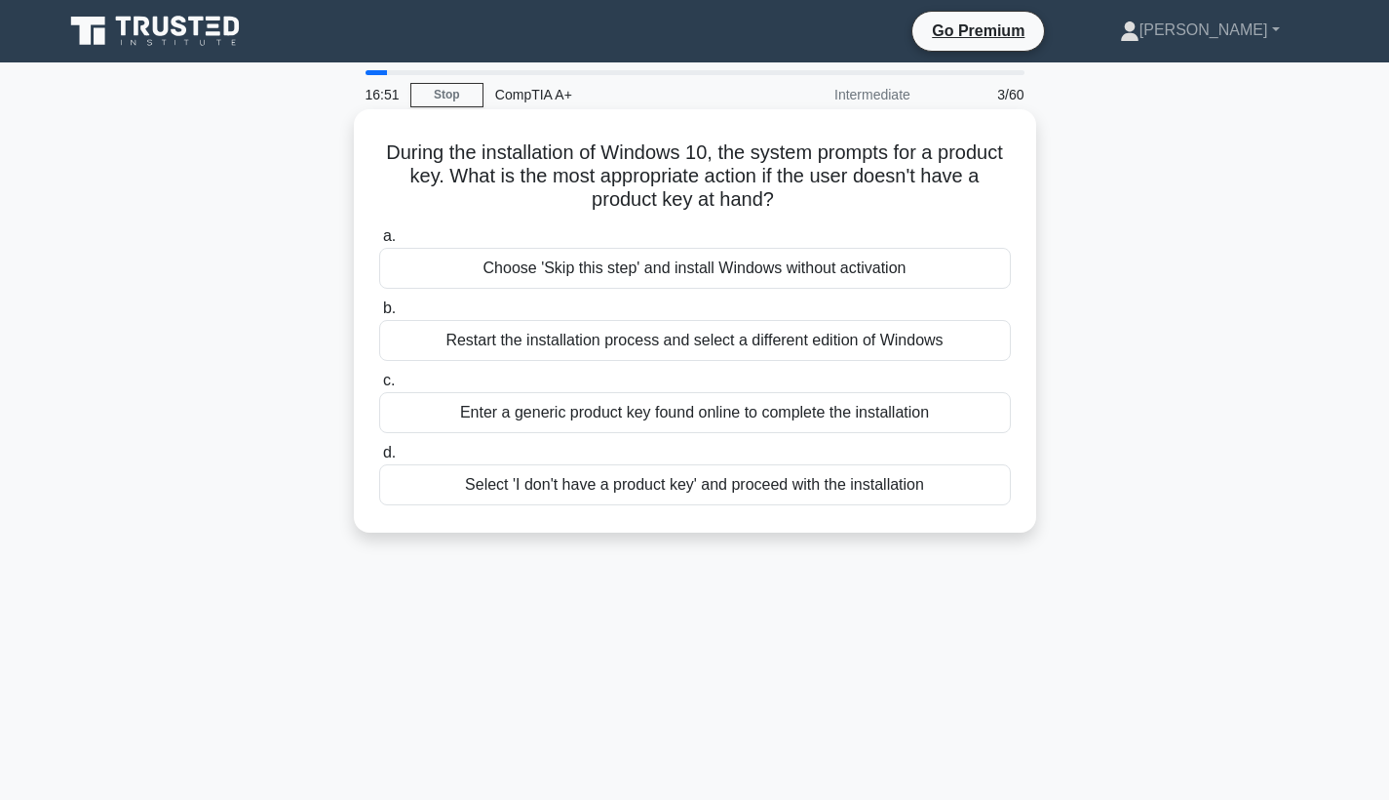
click at [838, 493] on div "Select 'I don't have a product key' and proceed with the installation" at bounding box center [695, 484] width 632 height 41
click at [379, 459] on input "d. Select 'I don't have a product key' and proceed with the installation" at bounding box center [379, 453] width 0 height 13
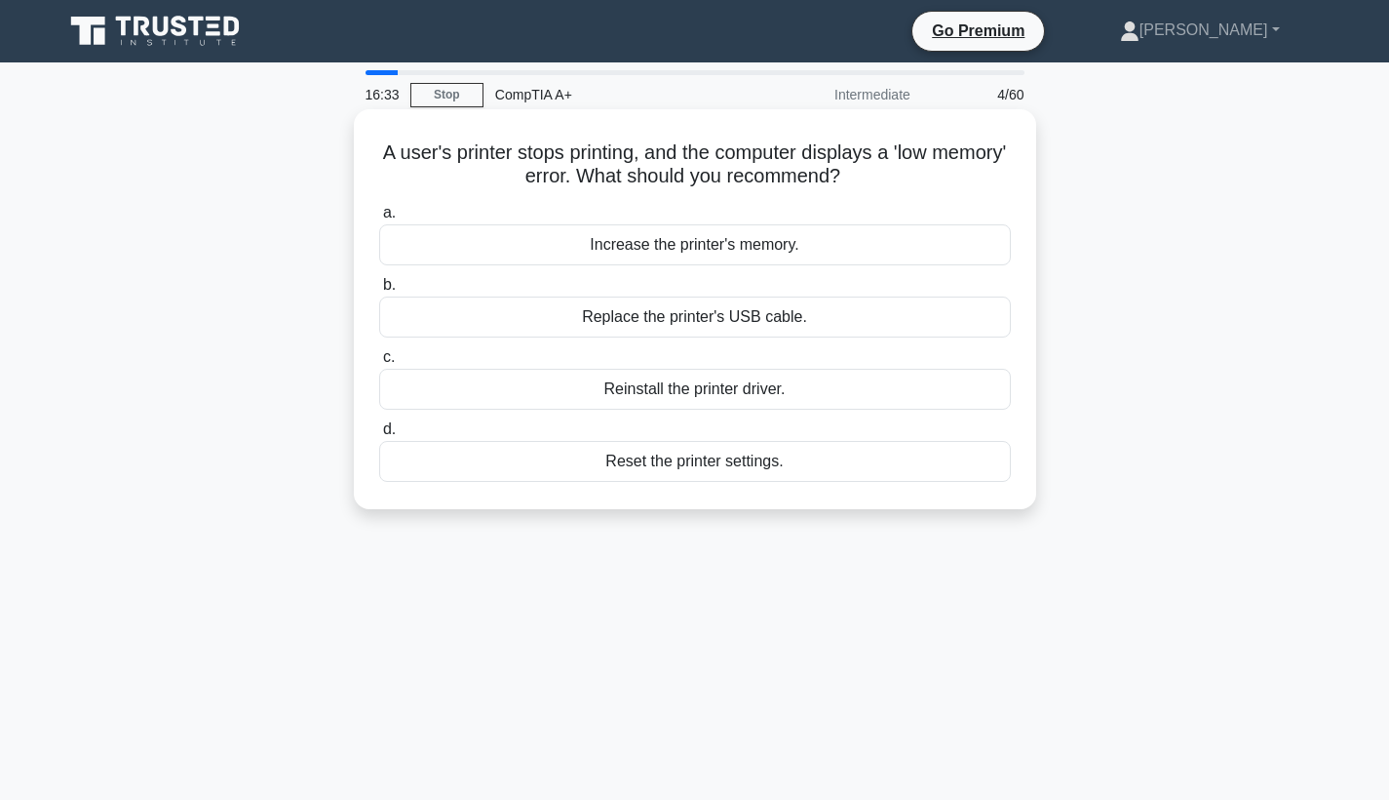
click at [730, 397] on div "Reinstall the printer driver." at bounding box center [695, 389] width 632 height 41
click at [379, 364] on input "c. Reinstall the printer driver." at bounding box center [379, 357] width 0 height 13
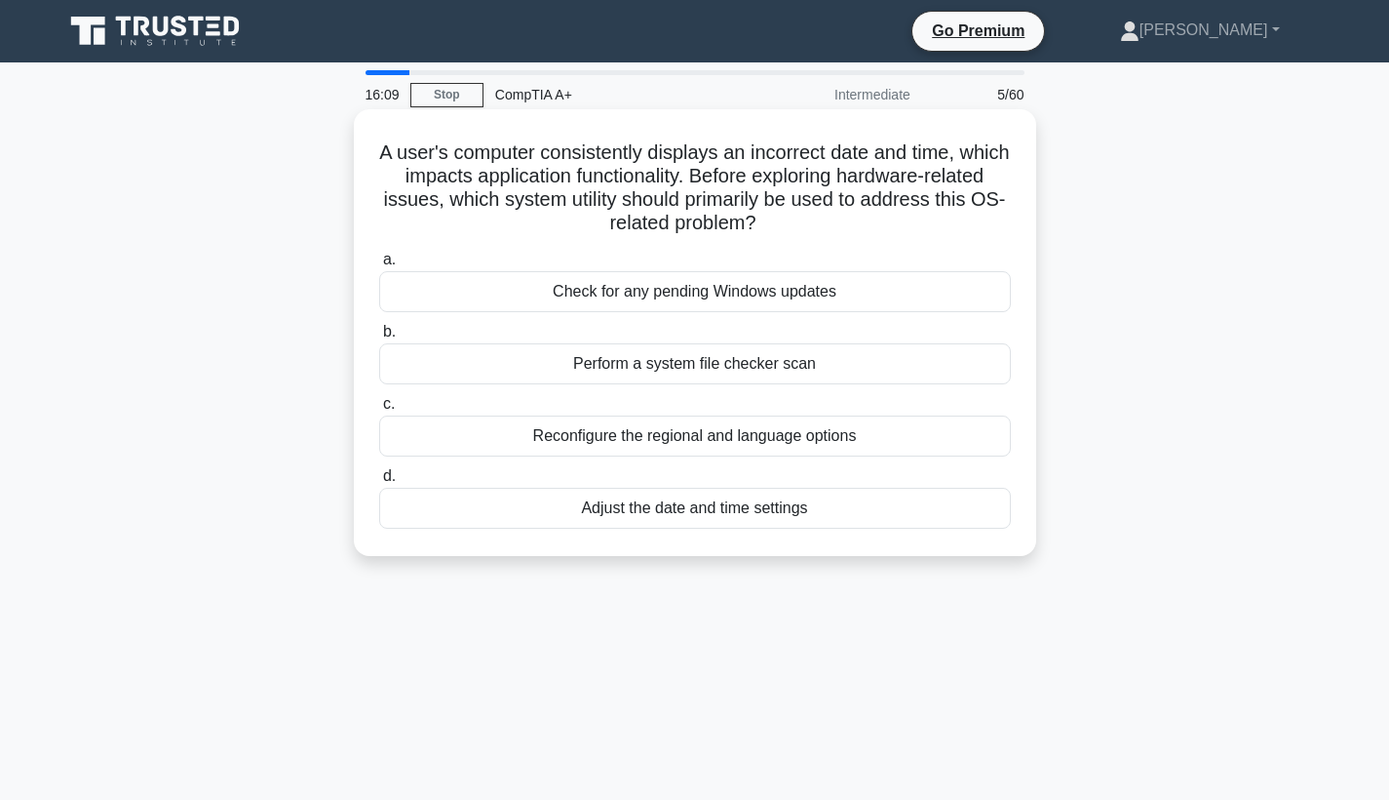
click at [705, 508] on div "Adjust the date and time settings" at bounding box center [695, 508] width 632 height 41
click at [379, 483] on input "d. Adjust the date and time settings" at bounding box center [379, 476] width 0 height 13
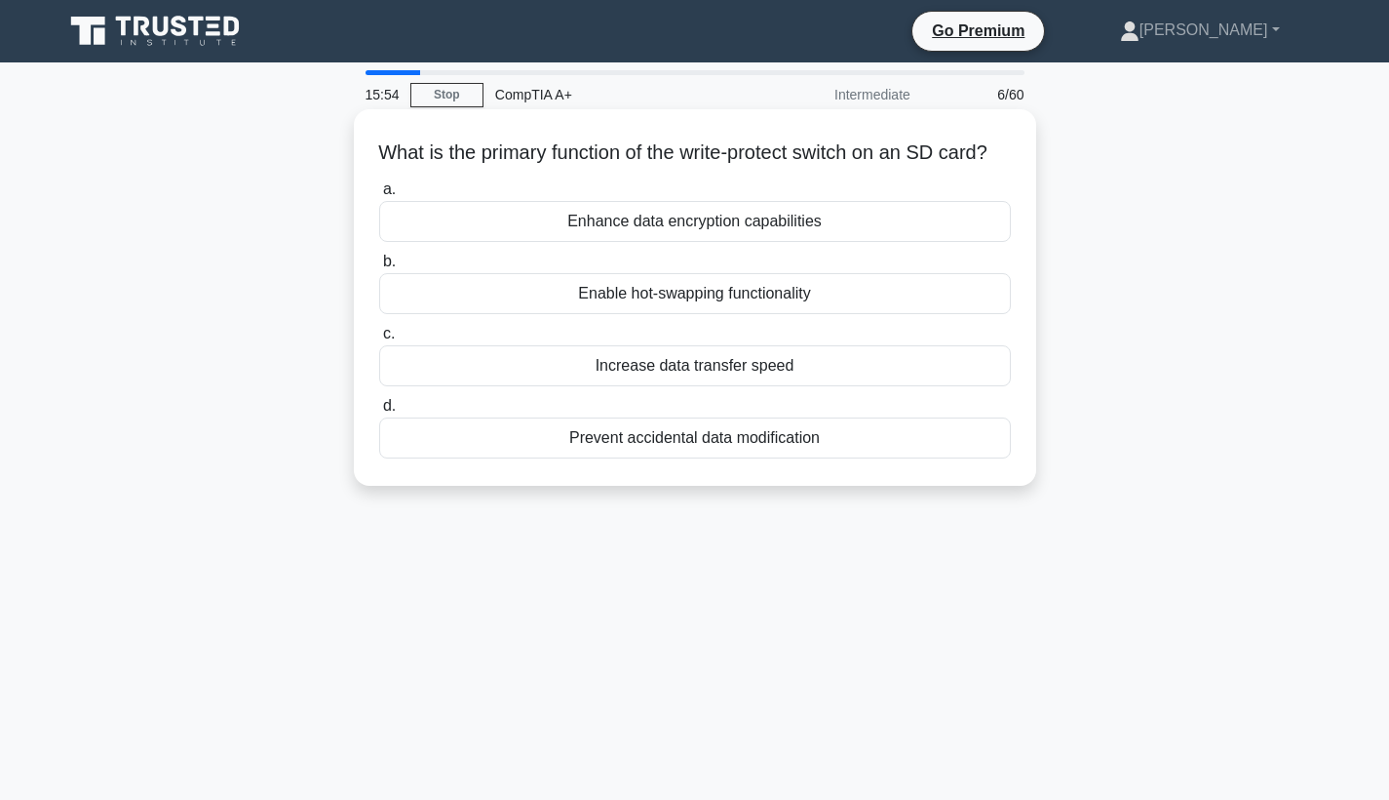
click at [793, 458] on div "Prevent accidental data modification" at bounding box center [695, 437] width 632 height 41
click at [379, 412] on input "d. Prevent accidental data modification" at bounding box center [379, 406] width 0 height 13
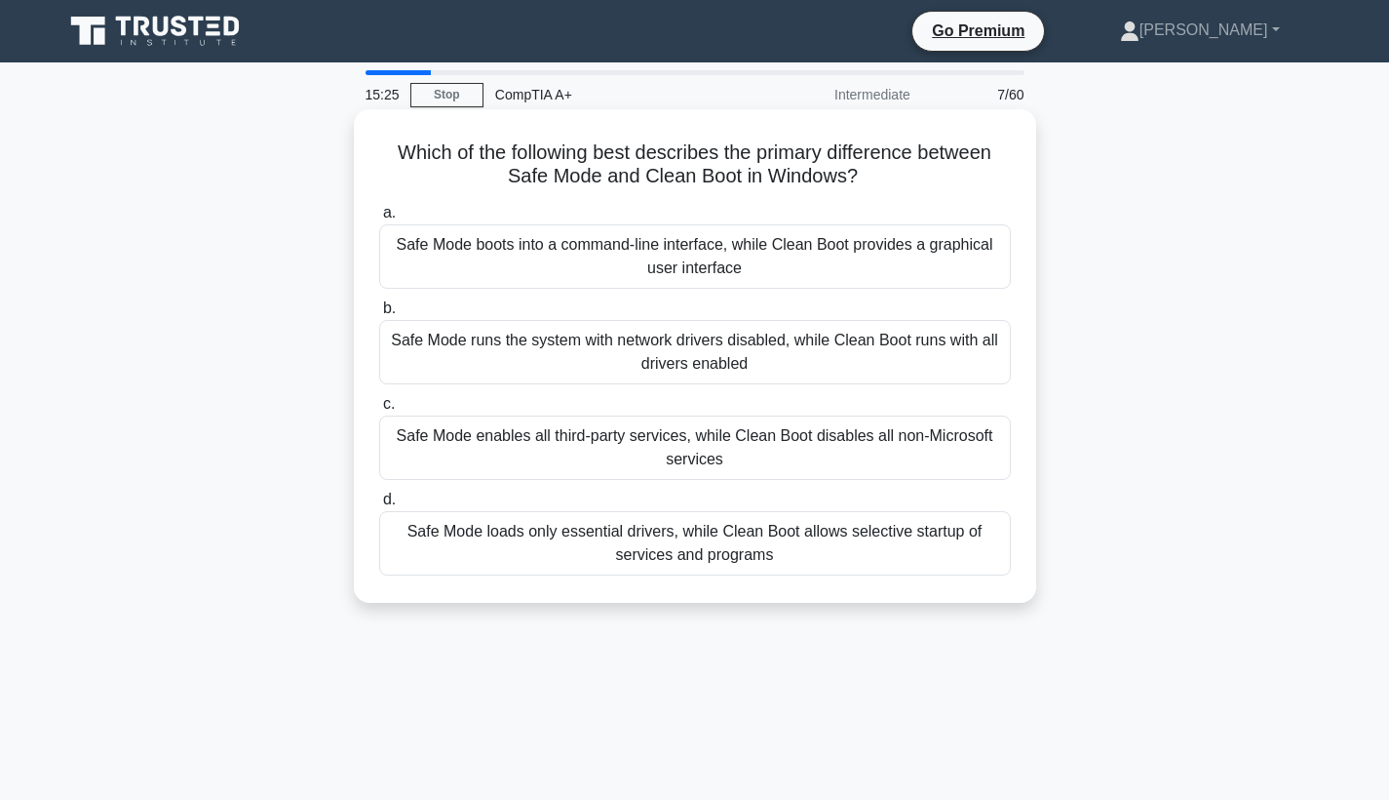
click at [698, 544] on div "Safe Mode loads only essential drivers, while Clean Boot allows selective start…" at bounding box center [695, 543] width 632 height 64
click at [379, 506] on input "d. Safe Mode loads only essential drivers, while Clean Boot allows selective st…" at bounding box center [379, 499] width 0 height 13
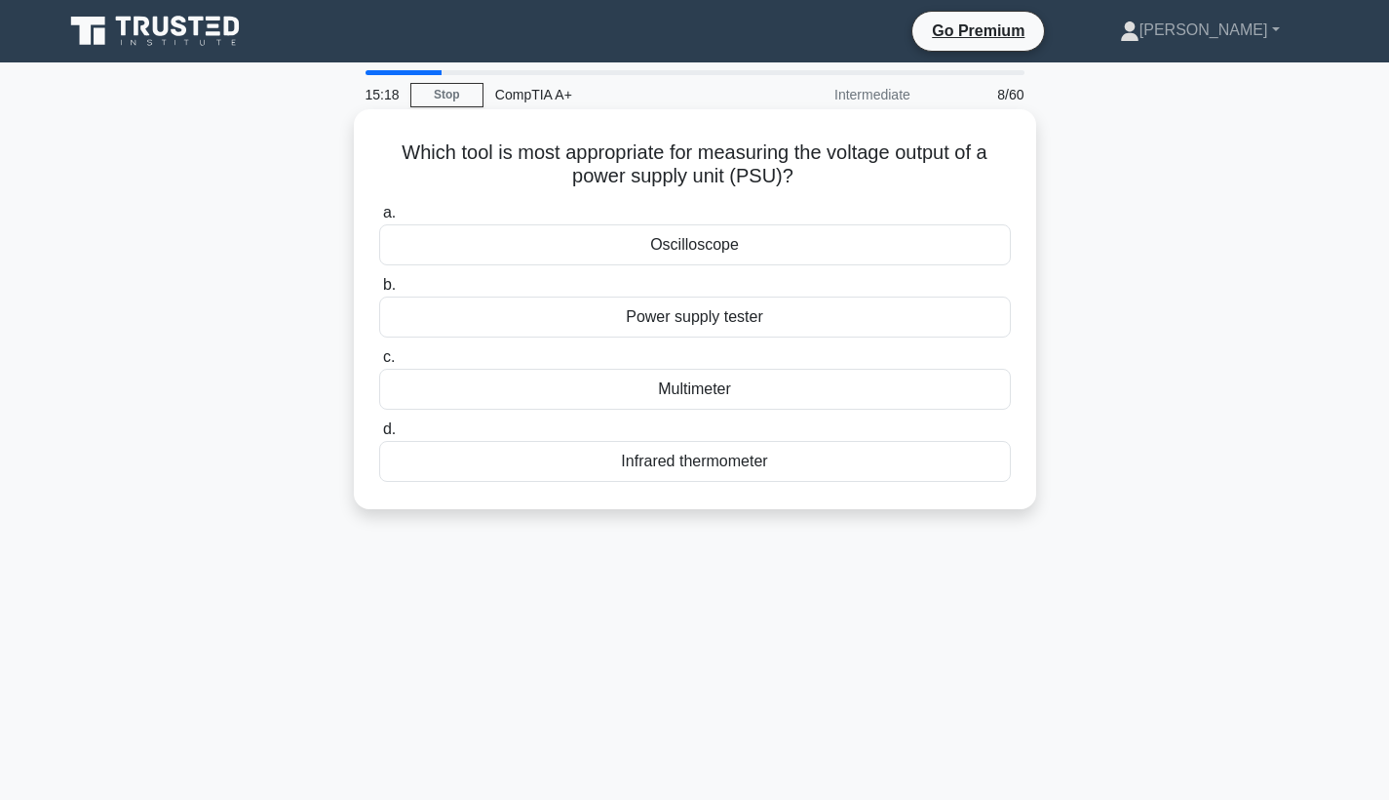
click at [726, 397] on div "Multimeter" at bounding box center [695, 389] width 632 height 41
click at [379, 364] on input "c. Multimeter" at bounding box center [379, 357] width 0 height 13
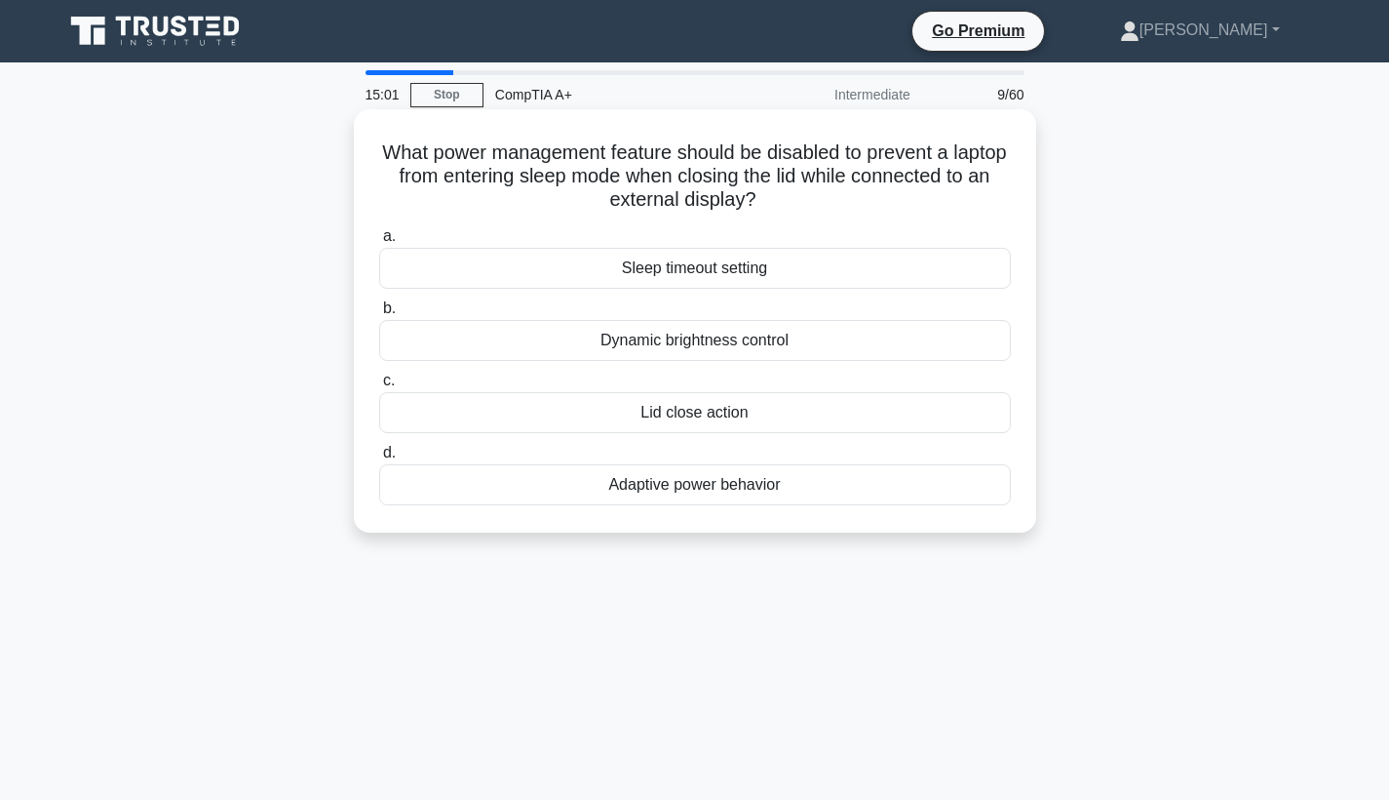
click at [798, 272] on div "Sleep timeout setting" at bounding box center [695, 268] width 632 height 41
click at [379, 243] on input "a. Sleep timeout setting" at bounding box center [379, 236] width 0 height 13
